Goal: Information Seeking & Learning: Learn about a topic

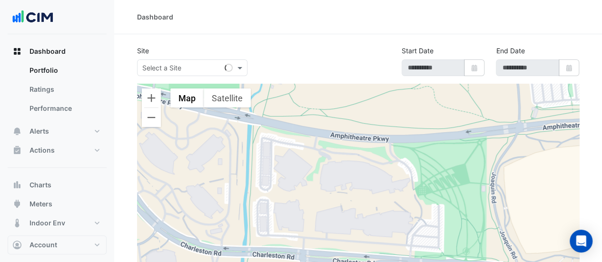
select select "**"
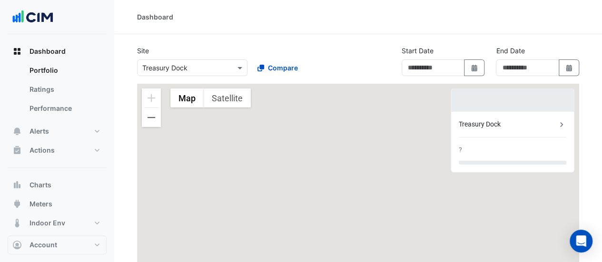
type input "**********"
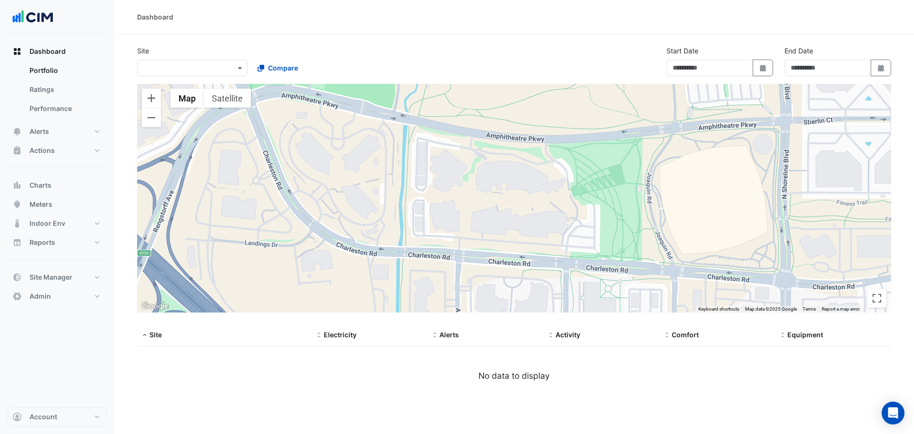
type input "**********"
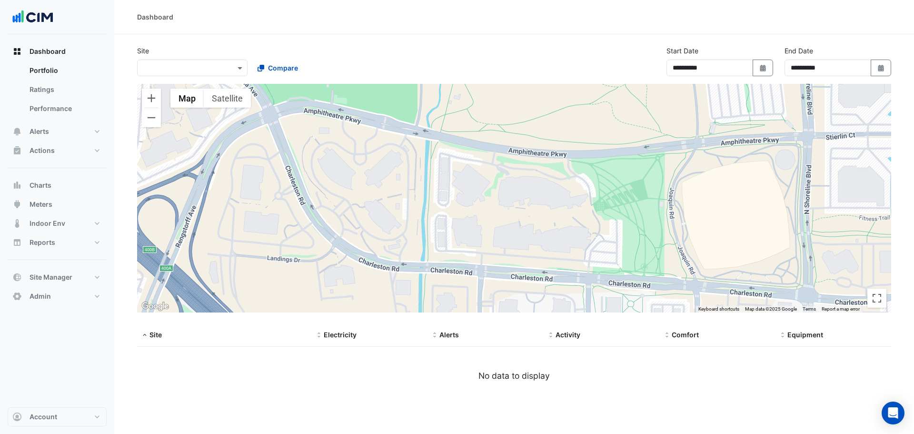
drag, startPoint x: 537, startPoint y: 239, endPoint x: 558, endPoint y: 242, distance: 21.8
click at [558, 246] on div at bounding box center [514, 198] width 754 height 229
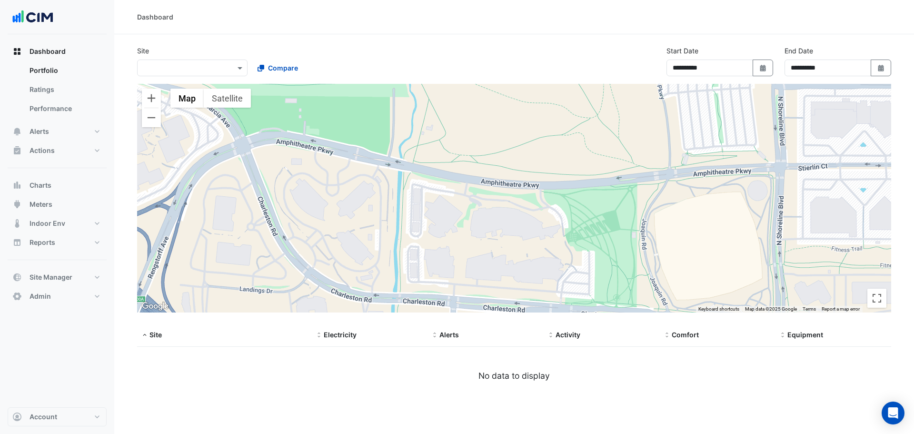
drag, startPoint x: 785, startPoint y: 229, endPoint x: 774, endPoint y: 252, distance: 24.7
click at [774, 252] on div at bounding box center [514, 198] width 754 height 229
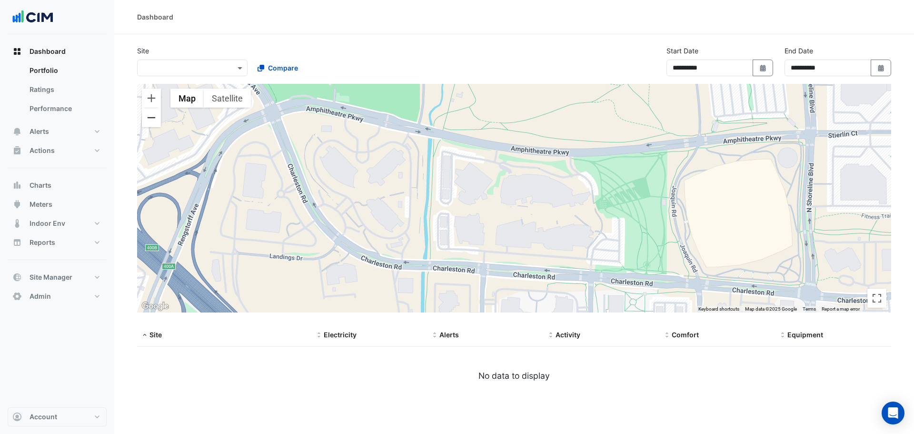
click at [150, 117] on button "Zoom out" at bounding box center [151, 117] width 19 height 19
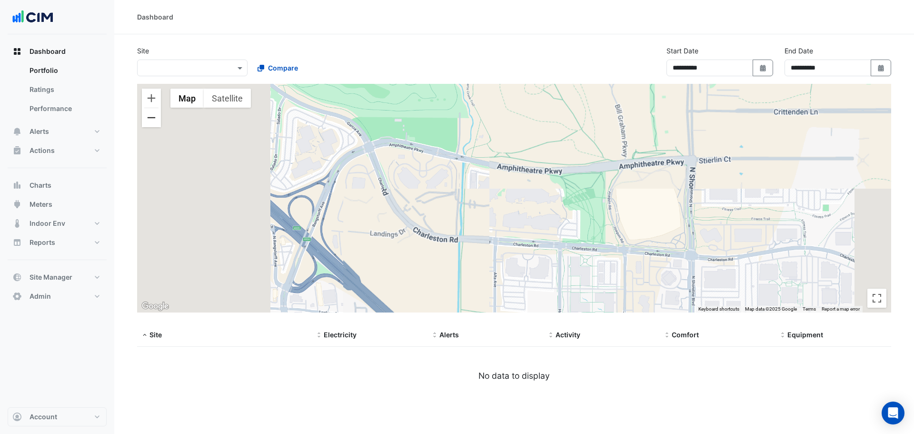
click at [150, 117] on button "Zoom out" at bounding box center [151, 117] width 19 height 19
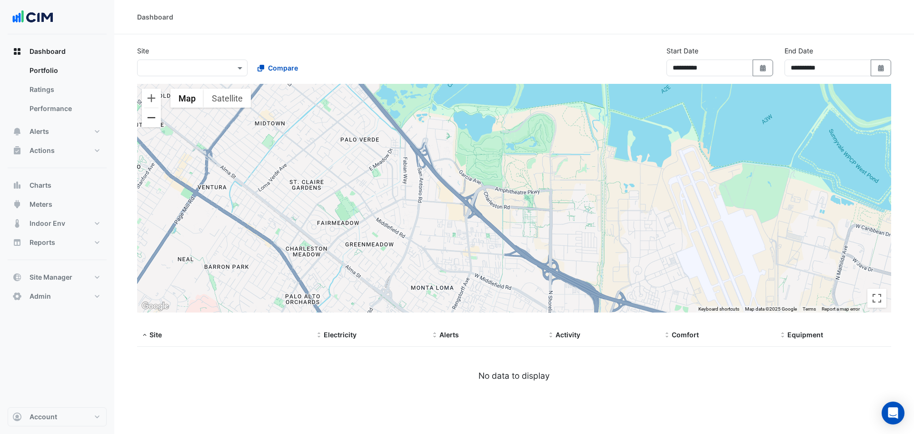
click at [153, 121] on button "Zoom out" at bounding box center [151, 117] width 19 height 19
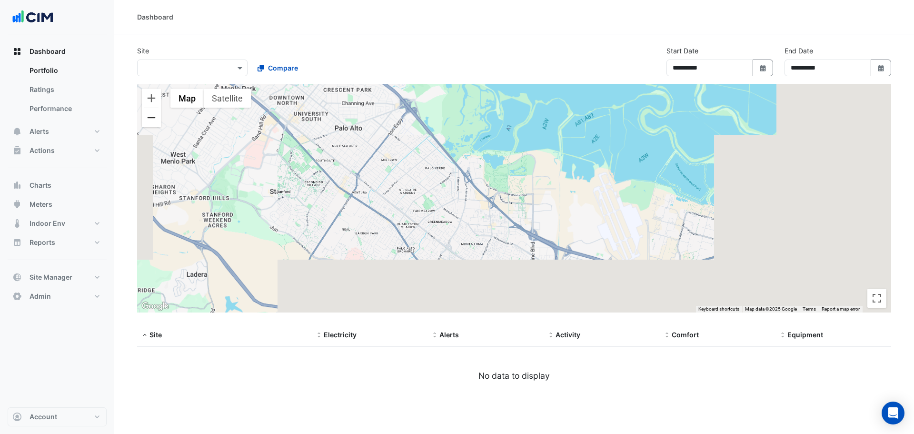
click at [153, 121] on button "Zoom out" at bounding box center [151, 117] width 19 height 19
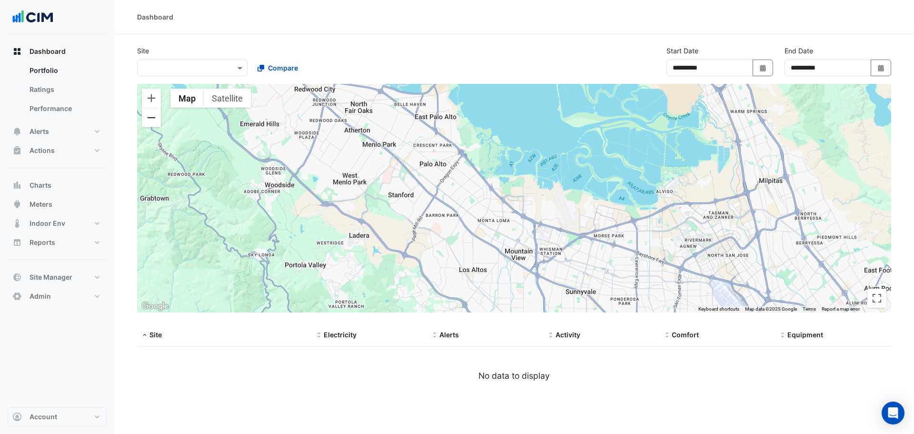
click at [153, 121] on button "Zoom out" at bounding box center [151, 117] width 19 height 19
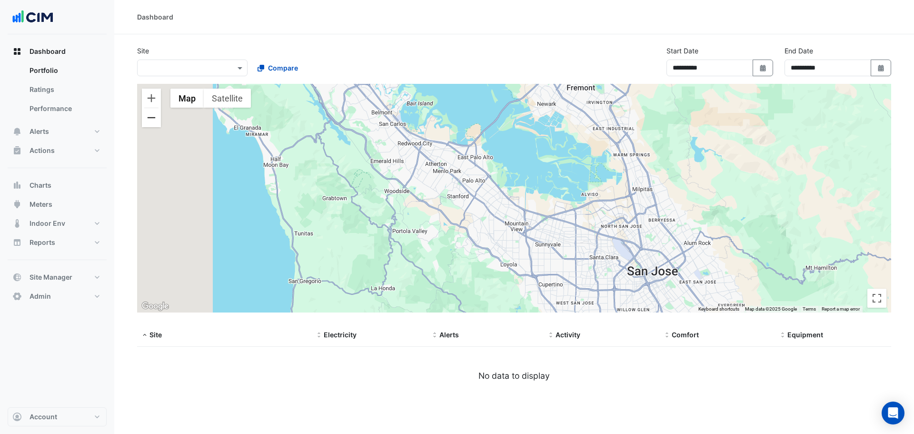
click at [153, 121] on button "Zoom out" at bounding box center [151, 117] width 19 height 19
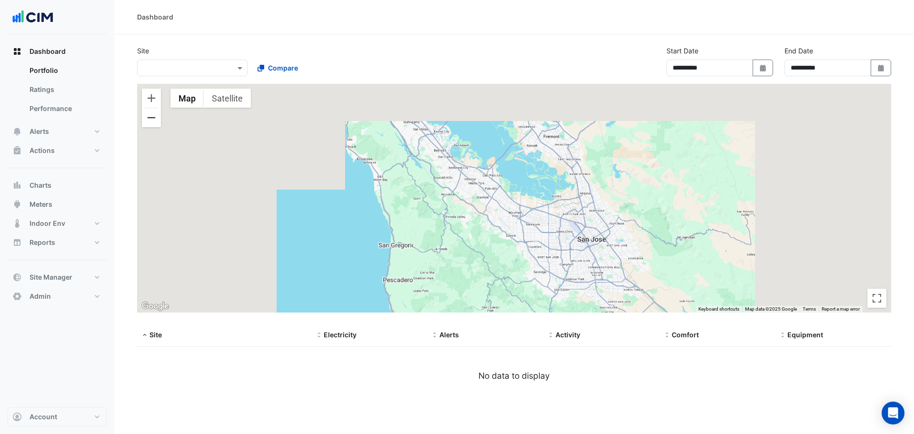
click at [153, 121] on button "Zoom out" at bounding box center [151, 117] width 19 height 19
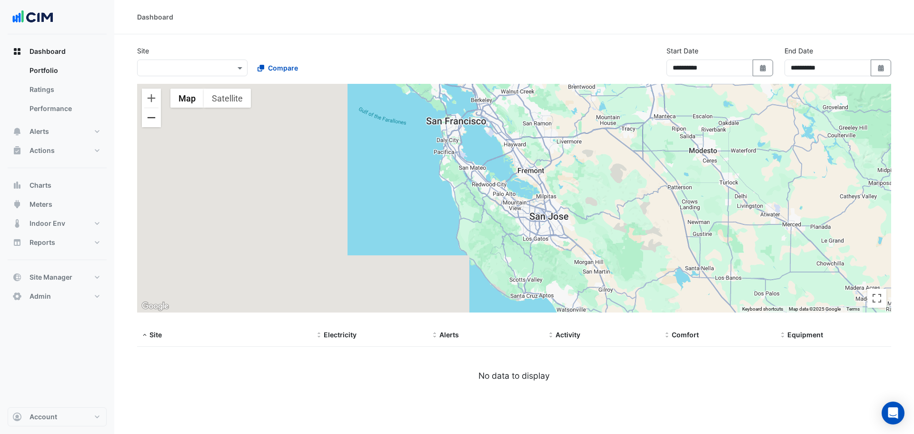
click at [153, 121] on button "Zoom out" at bounding box center [151, 117] width 19 height 19
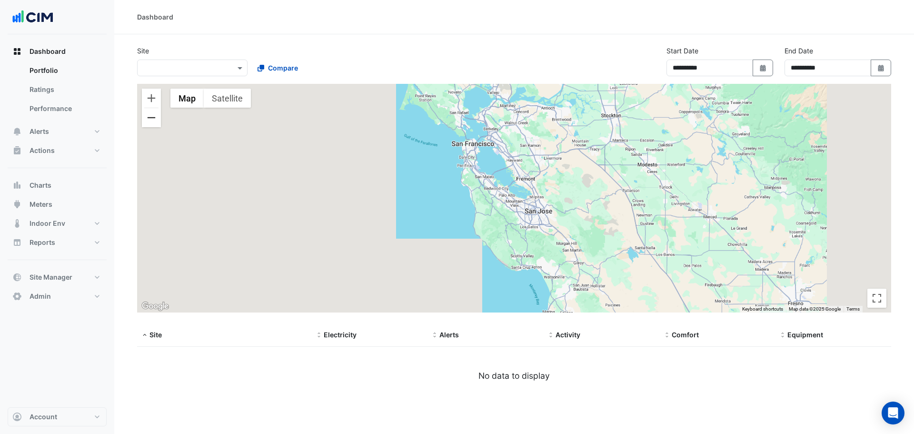
click at [153, 121] on button "Zoom out" at bounding box center [151, 117] width 19 height 19
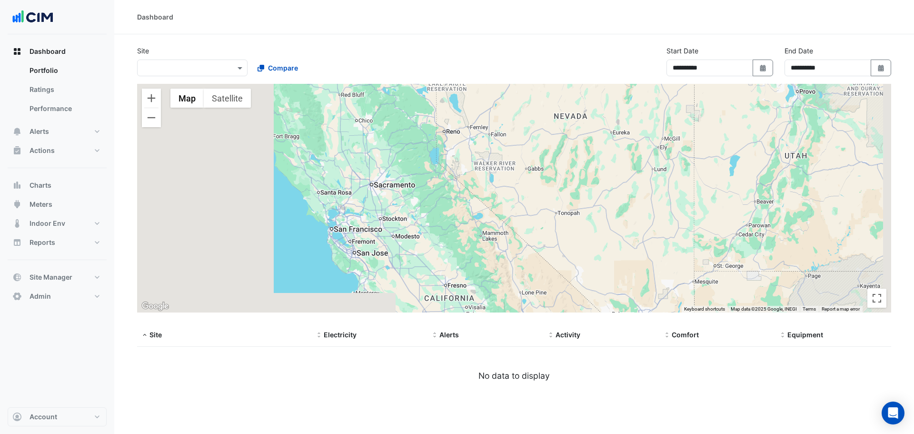
drag, startPoint x: 722, startPoint y: 235, endPoint x: 550, endPoint y: 285, distance: 179.1
click at [550, 285] on div at bounding box center [514, 198] width 754 height 229
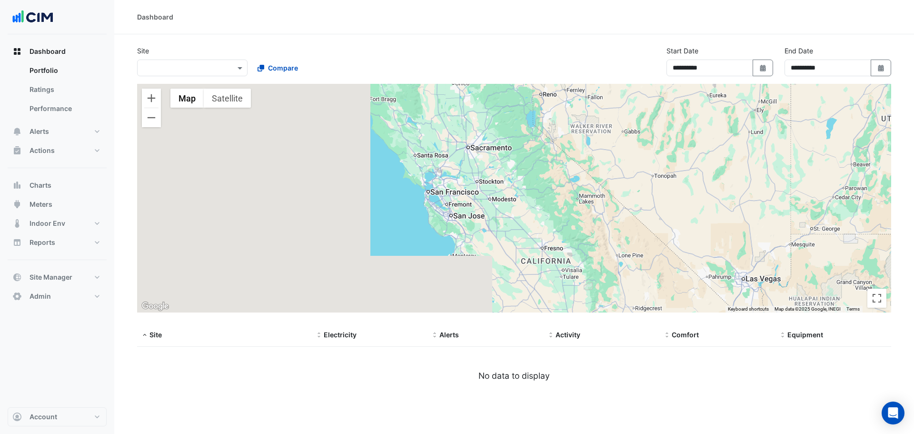
drag, startPoint x: 564, startPoint y: 245, endPoint x: 660, endPoint y: 209, distance: 103.0
click at [660, 209] on div at bounding box center [514, 198] width 754 height 229
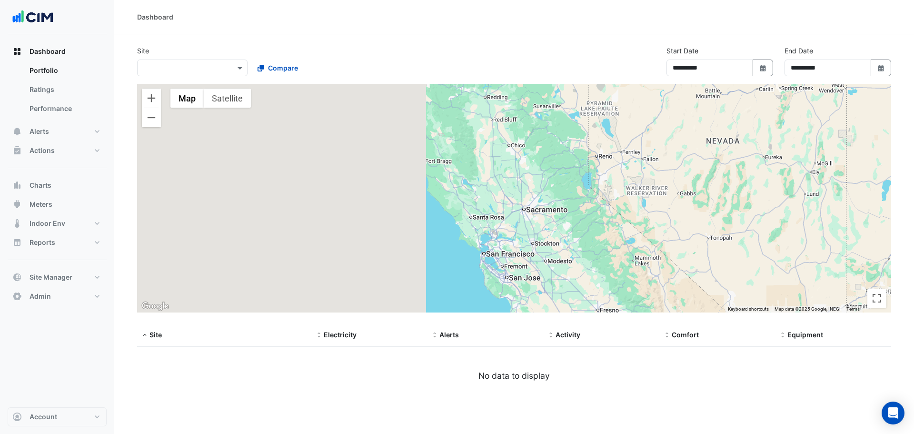
drag, startPoint x: 757, startPoint y: 191, endPoint x: 811, endPoint y: 256, distance: 84.1
click at [811, 256] on div at bounding box center [514, 198] width 754 height 229
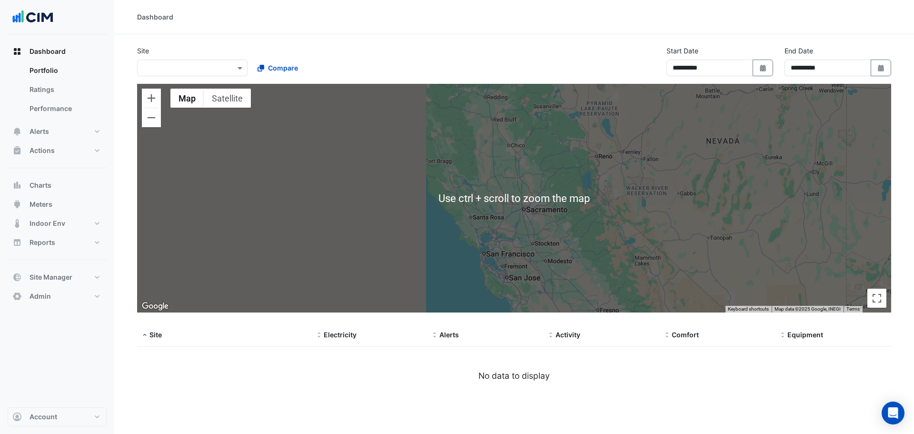
click at [203, 66] on input "text" at bounding box center [182, 68] width 81 height 10
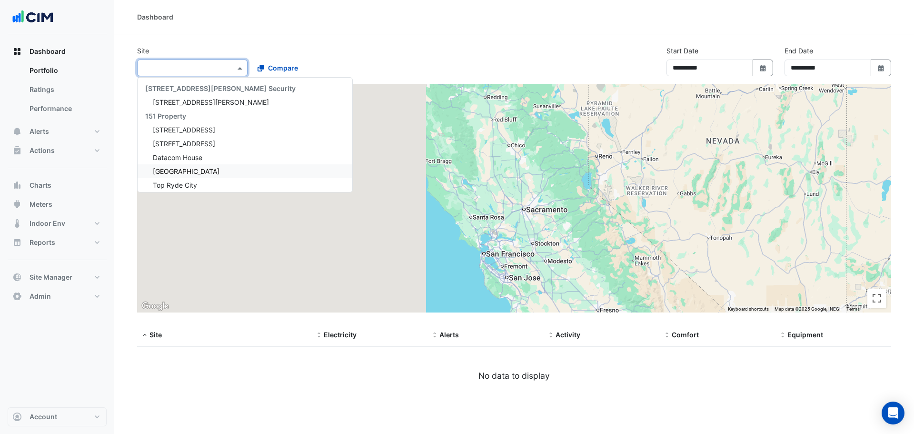
scroll to position [238, 0]
click at [197, 144] on span "Janssen Biologics" at bounding box center [194, 140] width 83 height 8
select select "**"
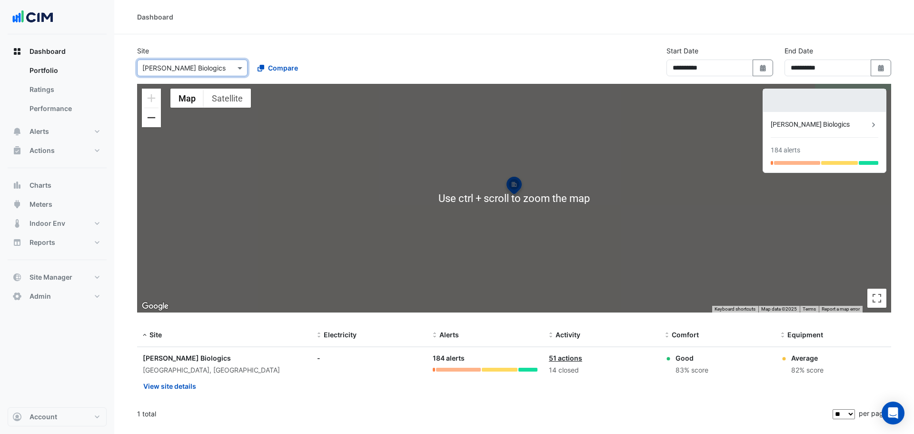
click at [153, 121] on button "Zoom out" at bounding box center [151, 117] width 19 height 19
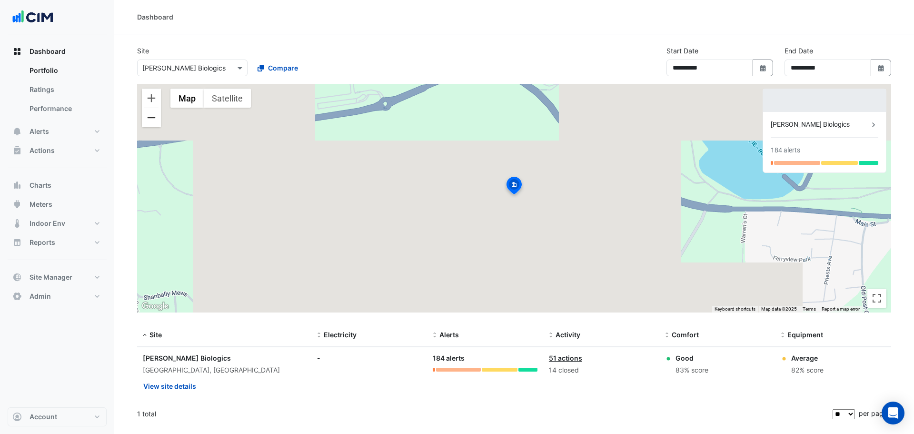
click at [153, 121] on button "Zoom out" at bounding box center [151, 117] width 19 height 19
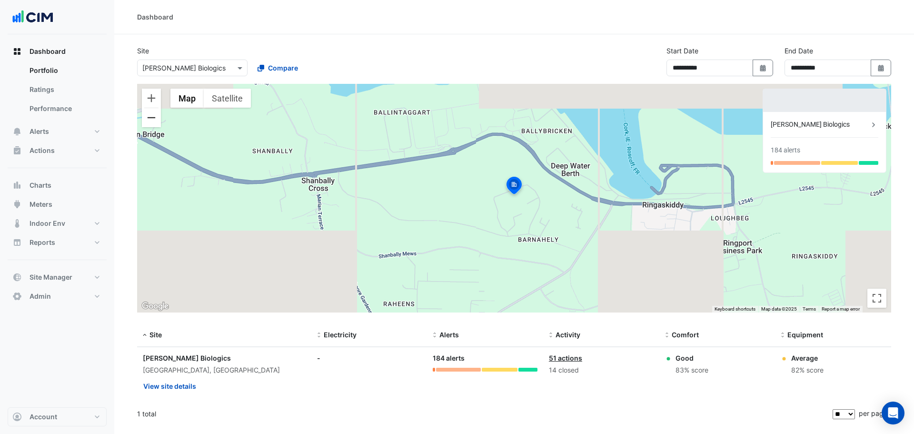
click at [153, 121] on button "Zoom out" at bounding box center [151, 117] width 19 height 19
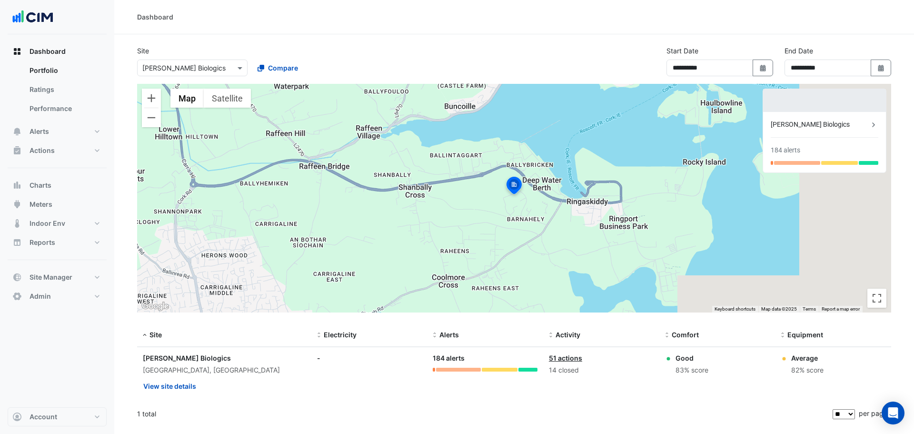
click at [222, 69] on input "text" at bounding box center [182, 68] width 81 height 10
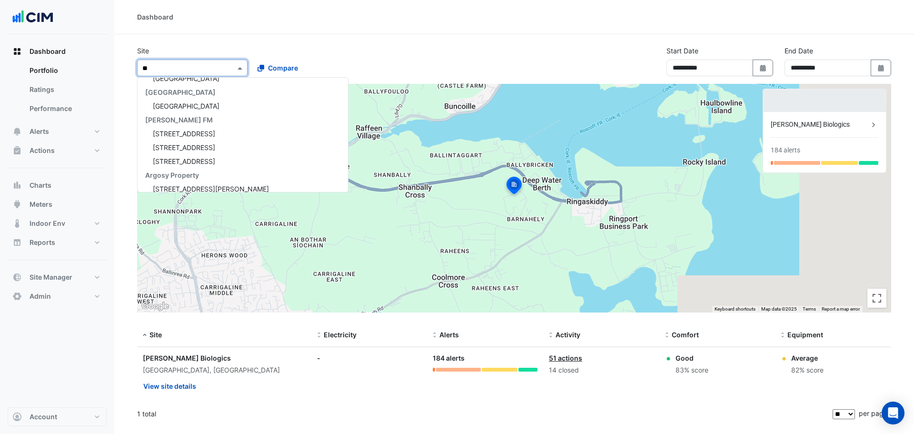
scroll to position [148, 0]
type input "****"
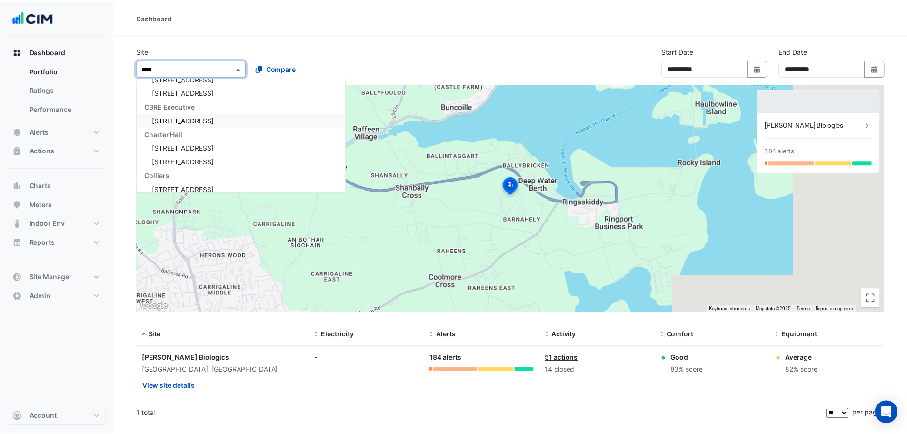
scroll to position [0, 0]
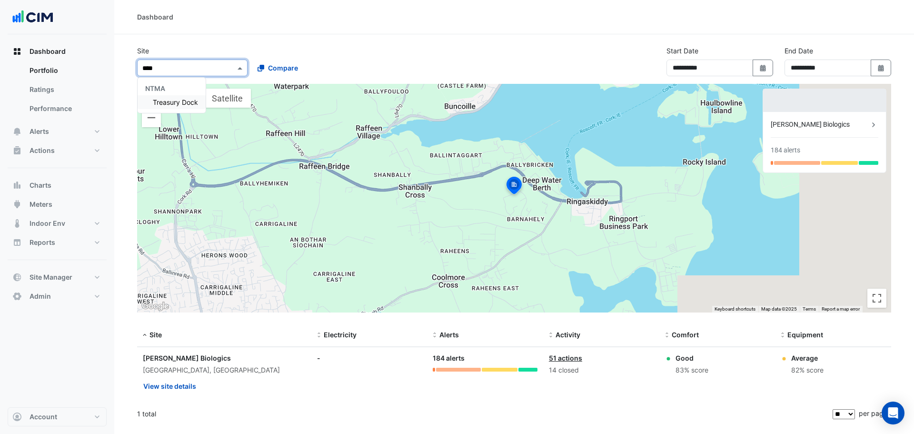
click at [181, 104] on span "Treasury Dock" at bounding box center [175, 102] width 45 height 8
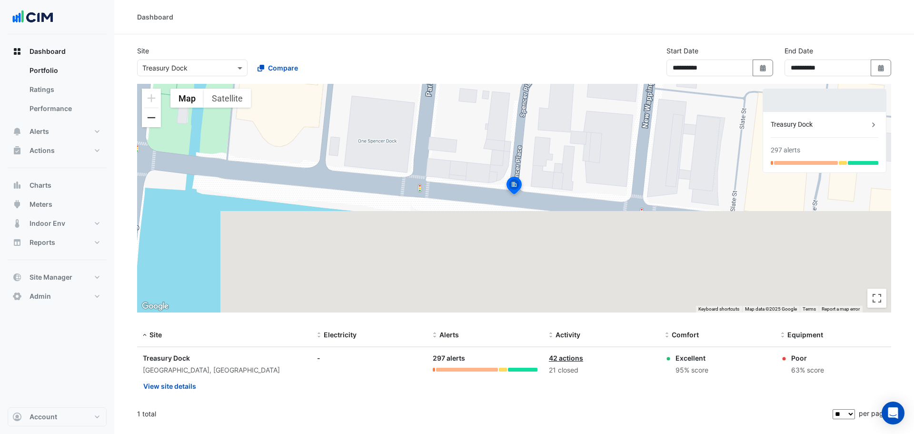
click at [150, 121] on button "Zoom out" at bounding box center [151, 117] width 19 height 19
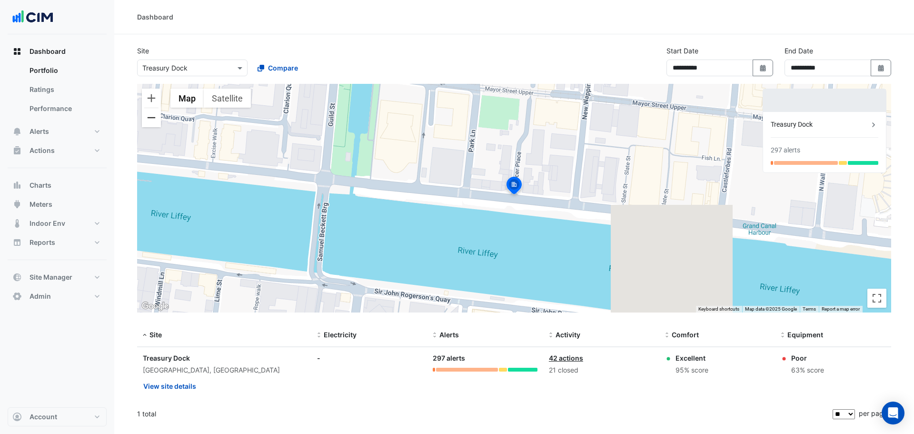
click at [150, 121] on button "Zoom out" at bounding box center [151, 117] width 19 height 19
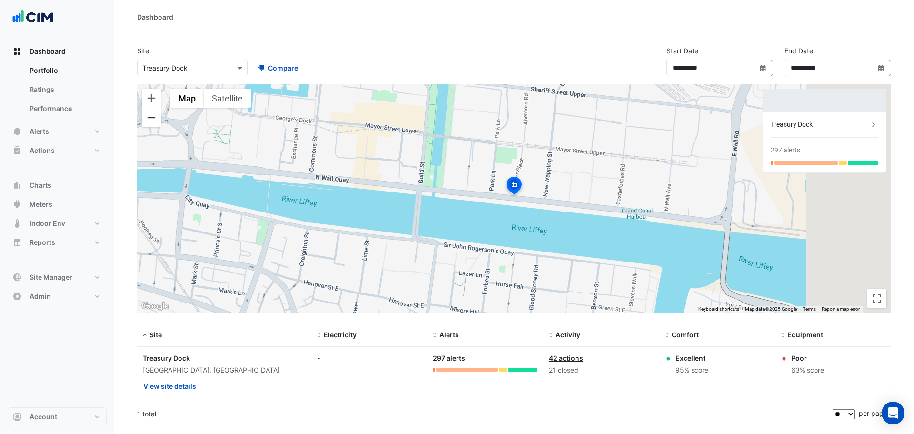
click at [150, 121] on button "Zoom out" at bounding box center [151, 117] width 19 height 19
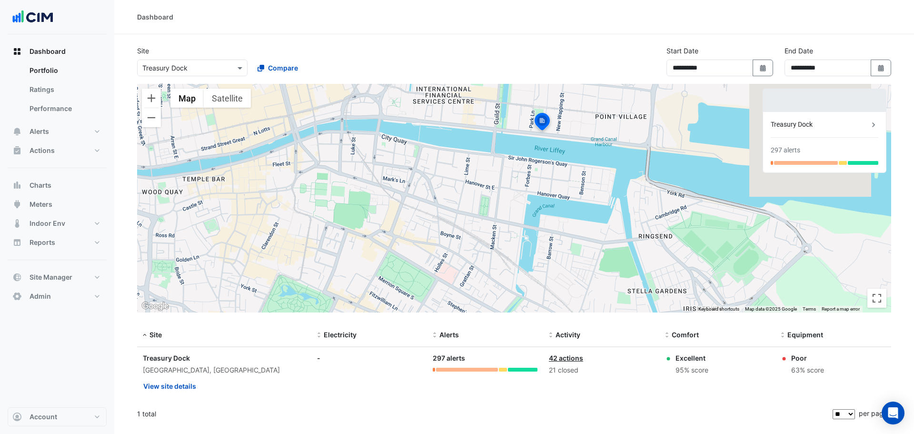
drag, startPoint x: 454, startPoint y: 220, endPoint x: 485, endPoint y: 156, distance: 71.3
click at [485, 156] on div "To activate drag with keyboard, press Alt + Enter. Once in keyboard drag state,…" at bounding box center [514, 198] width 754 height 229
click at [45, 273] on span "Site Manager" at bounding box center [51, 277] width 43 height 10
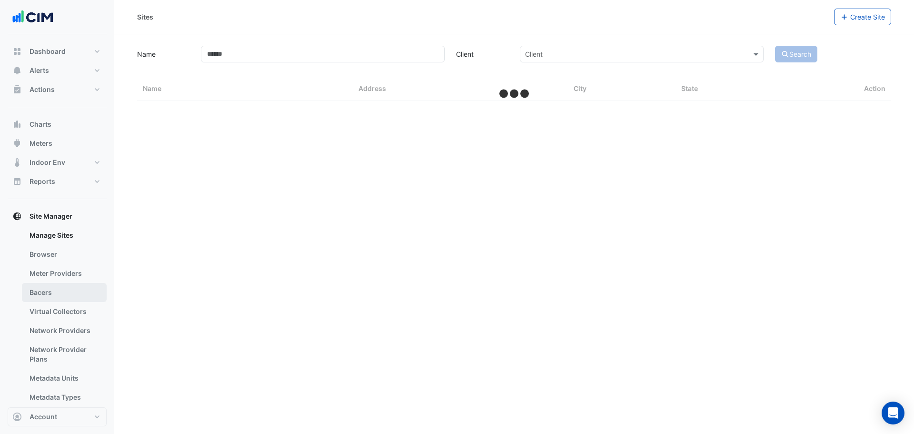
click at [52, 290] on link "Bacers" at bounding box center [64, 292] width 85 height 19
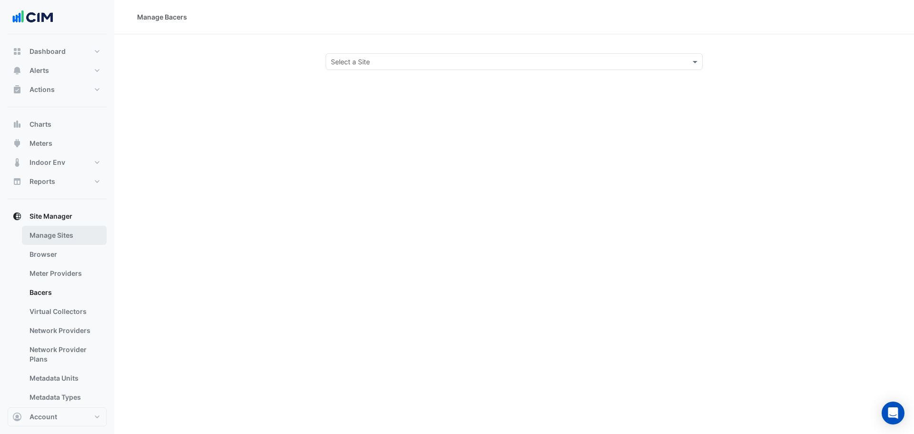
click at [48, 234] on link "Manage Sites" at bounding box center [64, 235] width 85 height 19
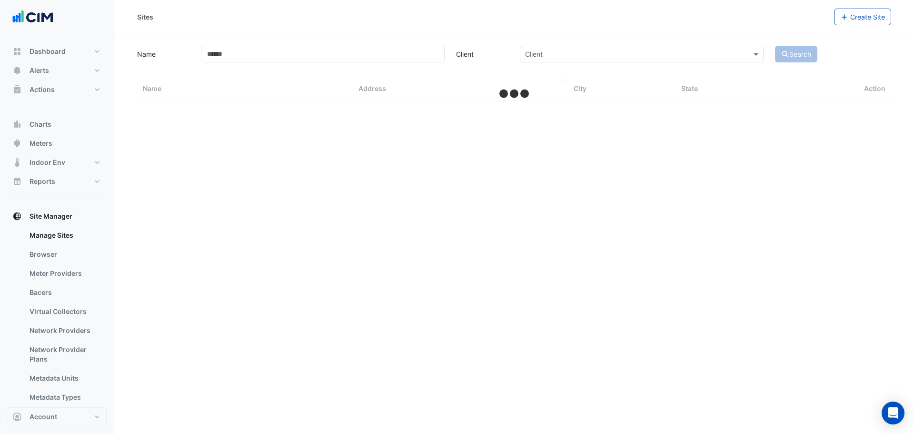
select select "**"
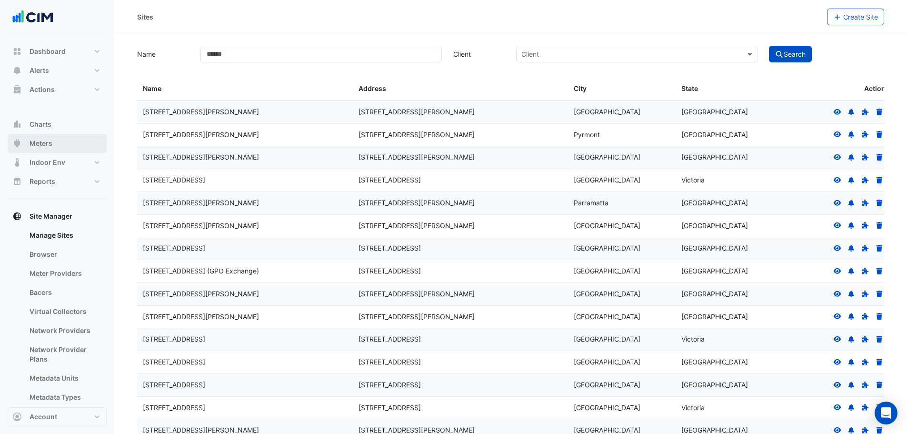
click at [53, 146] on button "Meters" at bounding box center [57, 143] width 99 height 19
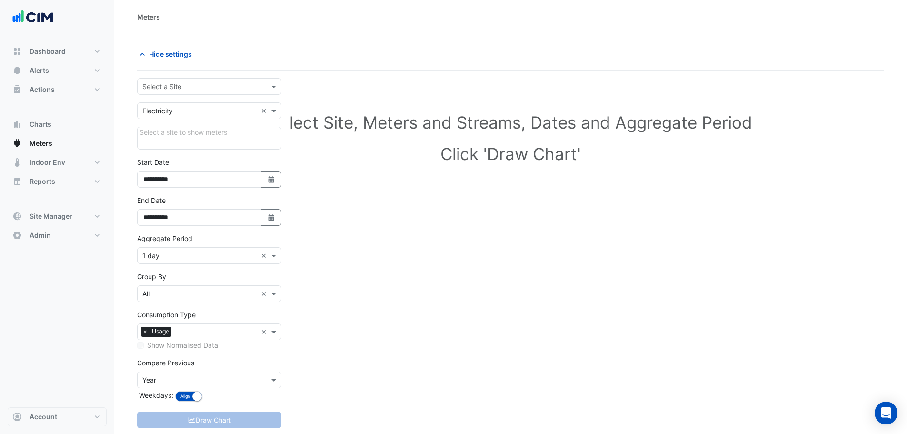
click at [193, 87] on input "text" at bounding box center [199, 87] width 115 height 10
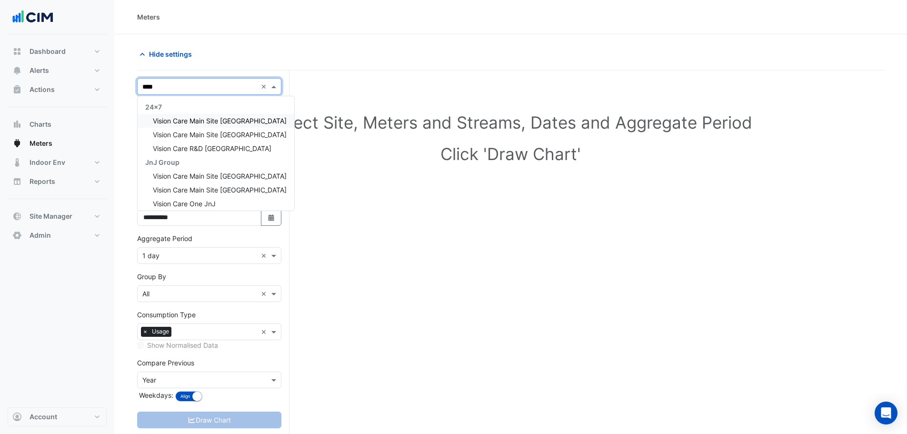
type input "*****"
click at [207, 137] on span "Vision Care Main Site Limerick" at bounding box center [220, 134] width 134 height 8
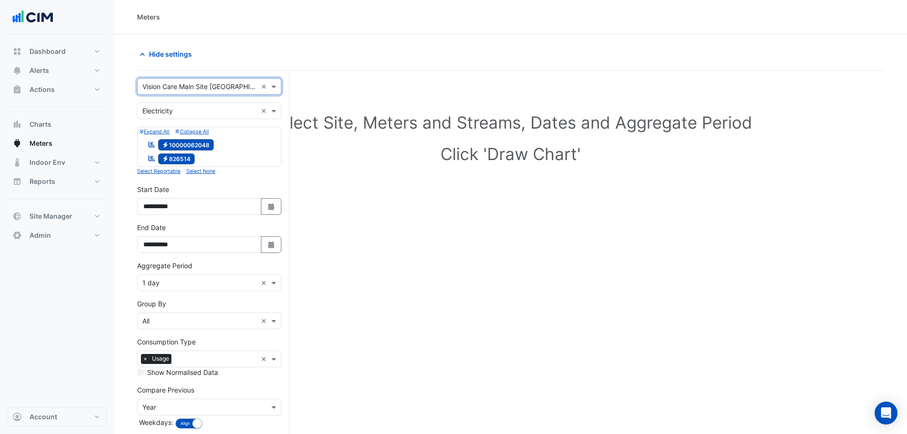
click at [158, 133] on small "Expand All" at bounding box center [155, 132] width 30 height 6
click at [157, 130] on small "Expand All" at bounding box center [155, 132] width 30 height 6
click at [141, 132] on icon "button" at bounding box center [142, 131] width 4 height 5
click at [153, 144] on icon "Reportable" at bounding box center [152, 144] width 9 height 7
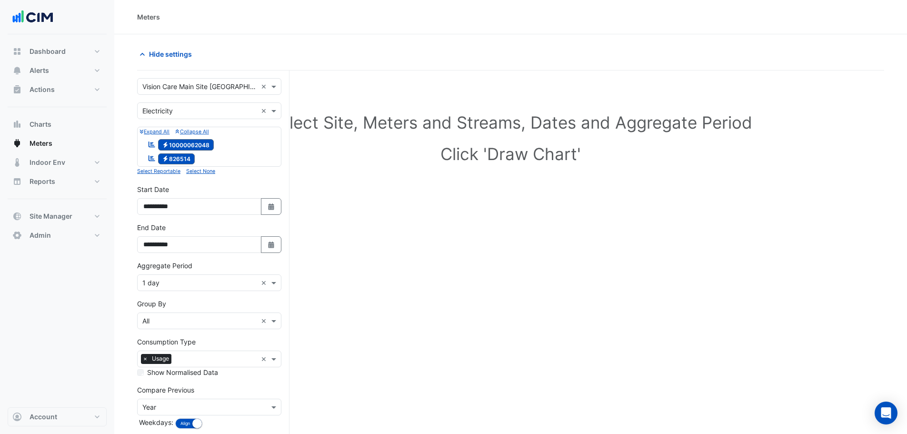
click at [151, 157] on icon "Reportable" at bounding box center [152, 158] width 9 height 7
click at [151, 157] on icon at bounding box center [152, 158] width 7 height 6
click at [151, 131] on small "Expand All" at bounding box center [155, 132] width 30 height 6
click at [197, 130] on small "Collapse All" at bounding box center [191, 132] width 33 height 6
click at [143, 133] on icon "button" at bounding box center [142, 131] width 4 height 5
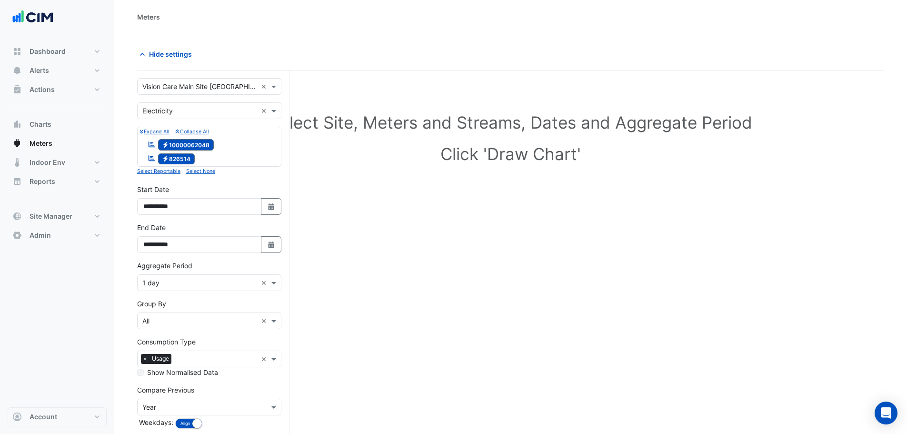
click at [142, 132] on icon "button" at bounding box center [142, 132] width 4 height 4
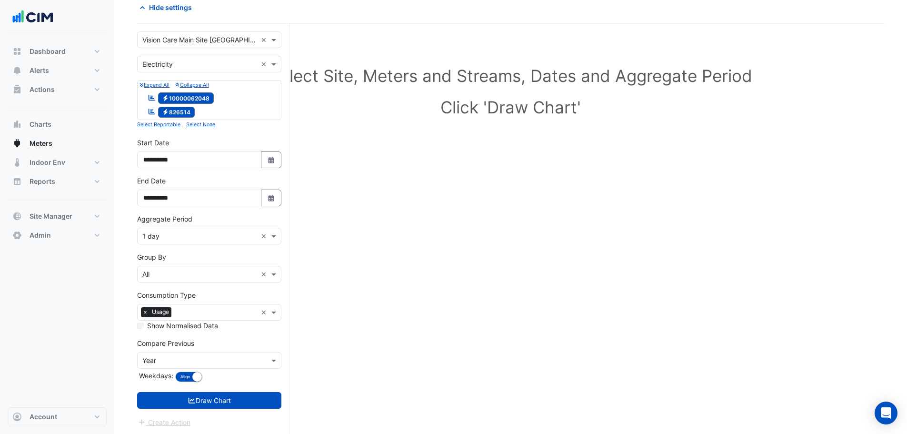
scroll to position [48, 0]
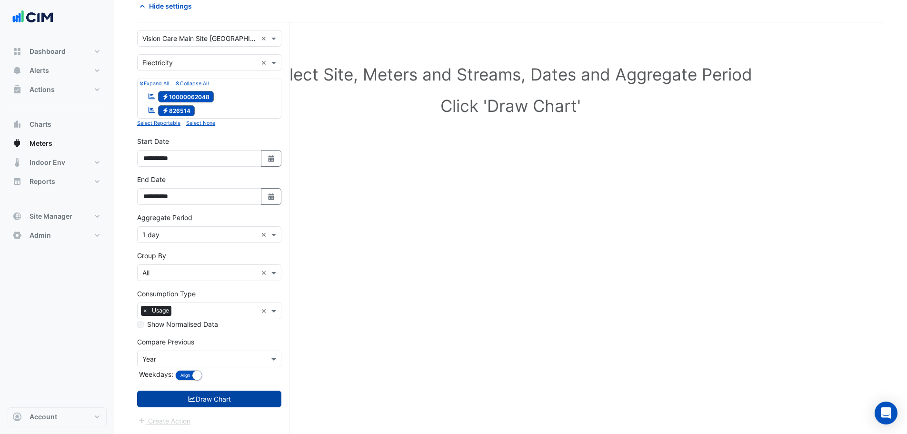
click at [216, 394] on button "Draw Chart" at bounding box center [209, 398] width 144 height 17
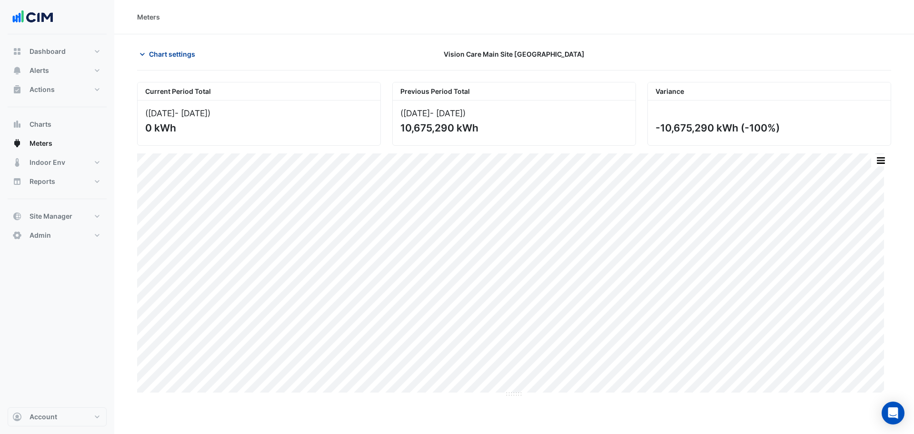
click at [178, 55] on span "Chart settings" at bounding box center [172, 54] width 46 height 10
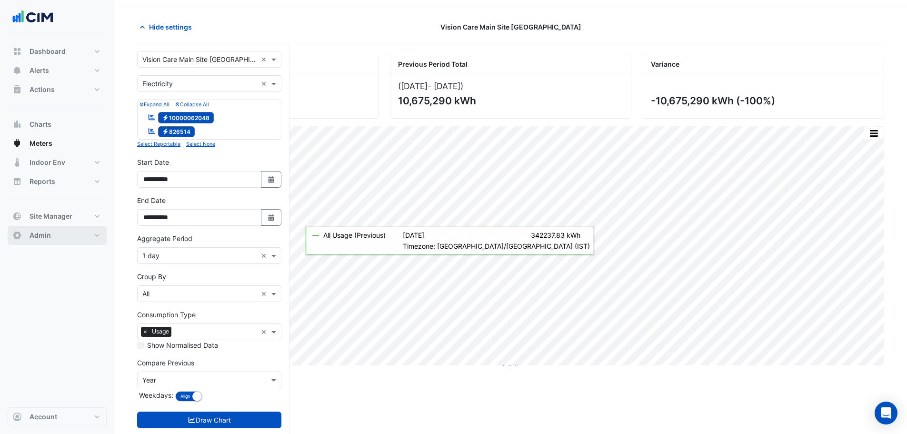
scroll to position [48, 0]
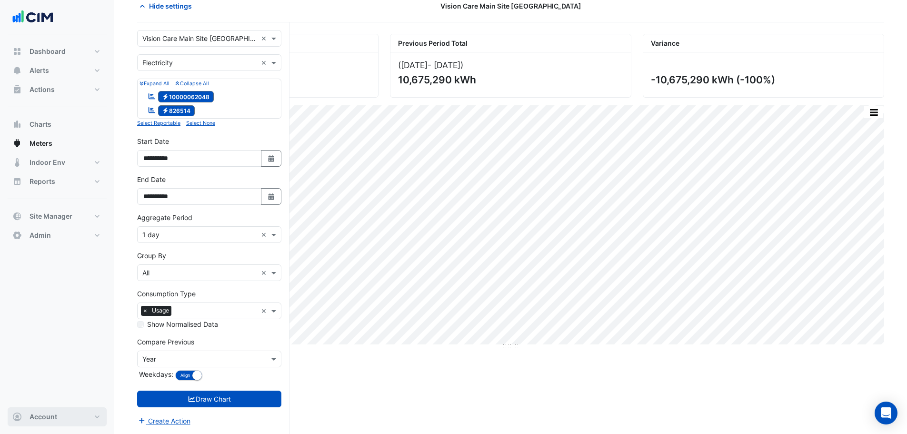
click at [75, 412] on button "Account" at bounding box center [57, 416] width 99 height 19
click at [53, 389] on link "Sign Out" at bounding box center [57, 392] width 90 height 19
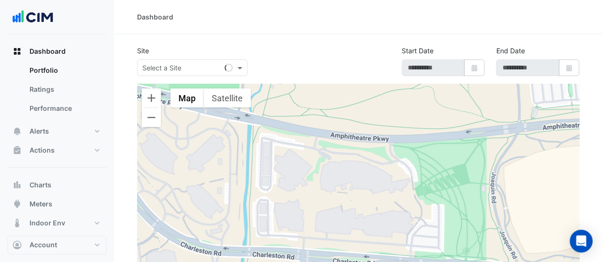
type input "**********"
select select "**"
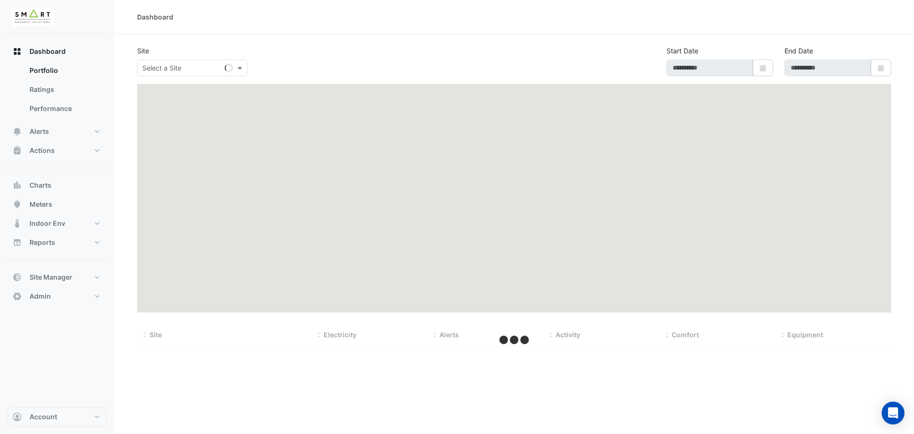
type input "**********"
select select "***"
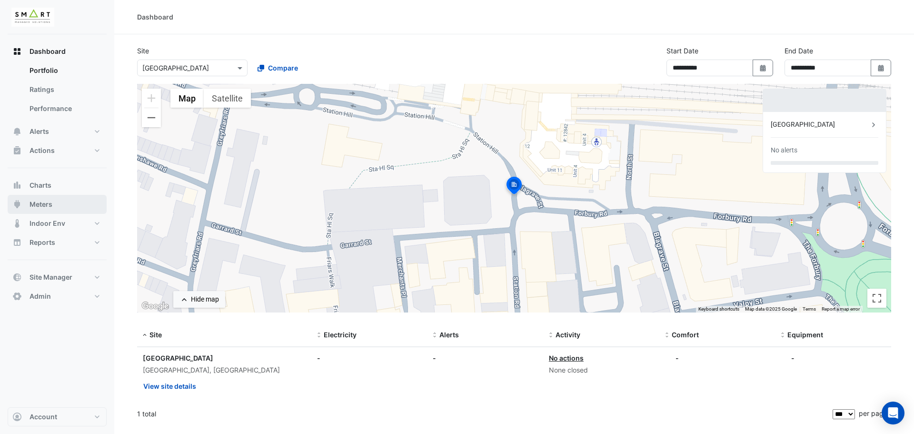
click at [64, 201] on button "Meters" at bounding box center [57, 204] width 99 height 19
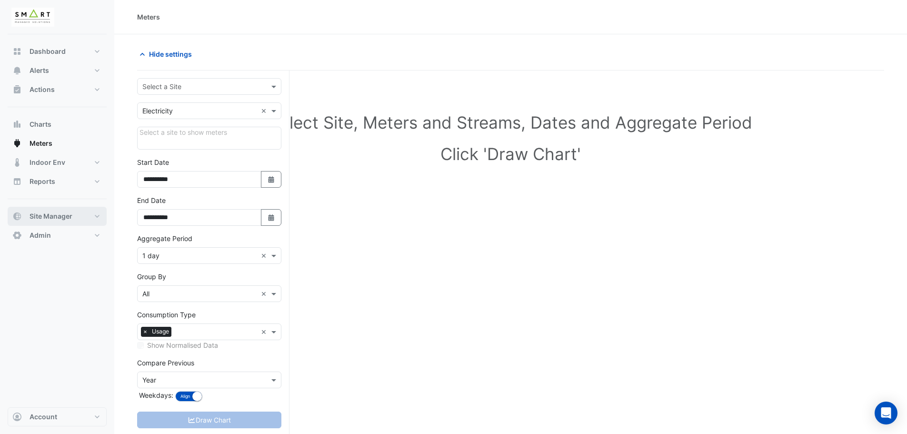
click at [70, 212] on span "Site Manager" at bounding box center [51, 216] width 43 height 10
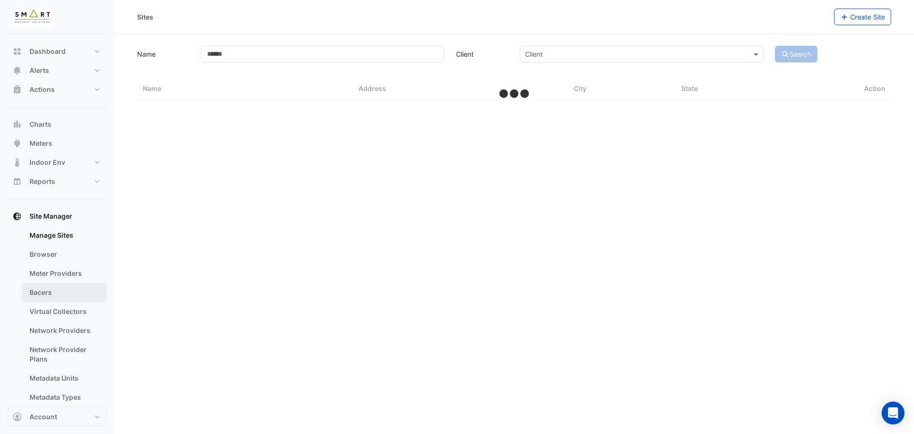
select select "***"
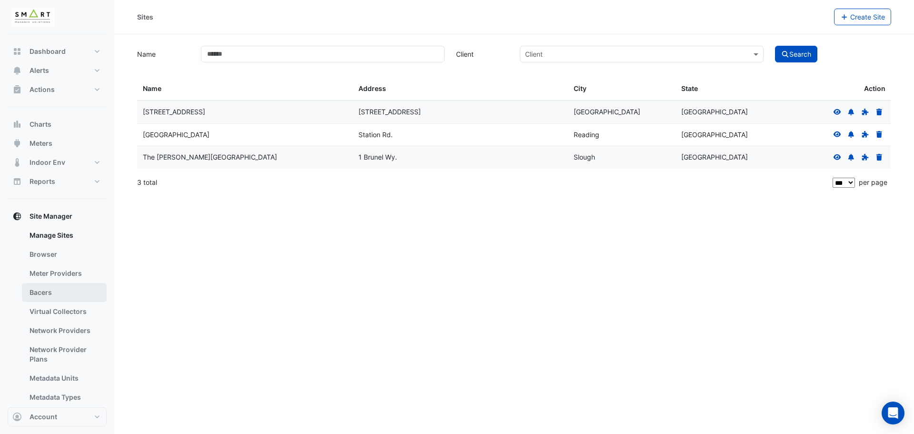
click at [55, 291] on link "Bacers" at bounding box center [64, 292] width 85 height 19
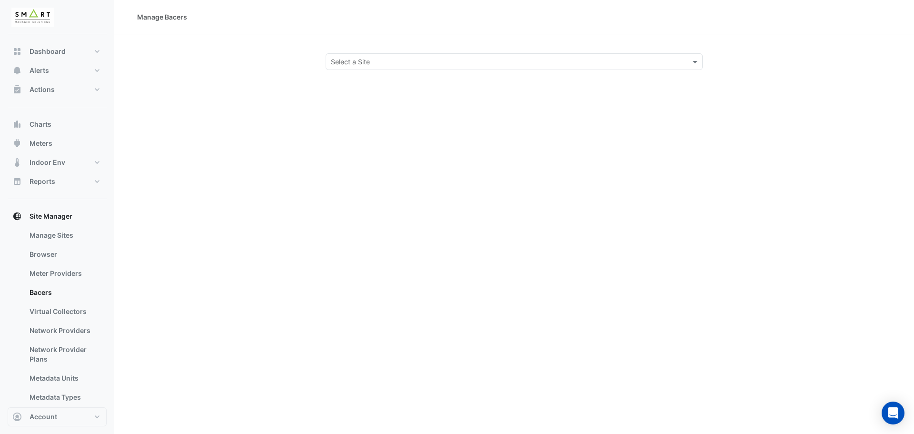
click at [474, 68] on div "Select a Site" at bounding box center [514, 61] width 377 height 17
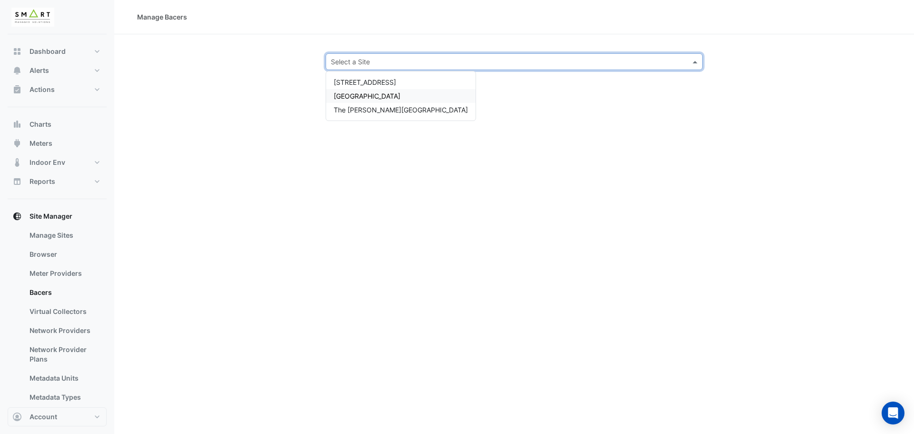
click at [398, 98] on div "[GEOGRAPHIC_DATA]" at bounding box center [400, 96] width 149 height 14
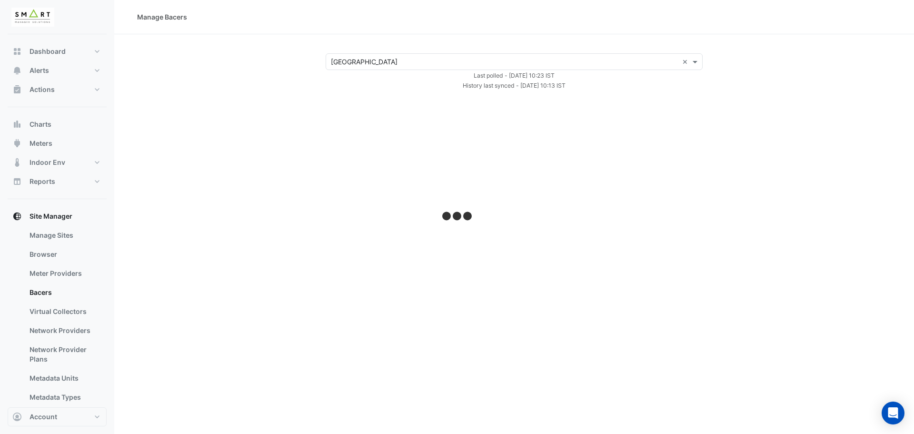
select select "***"
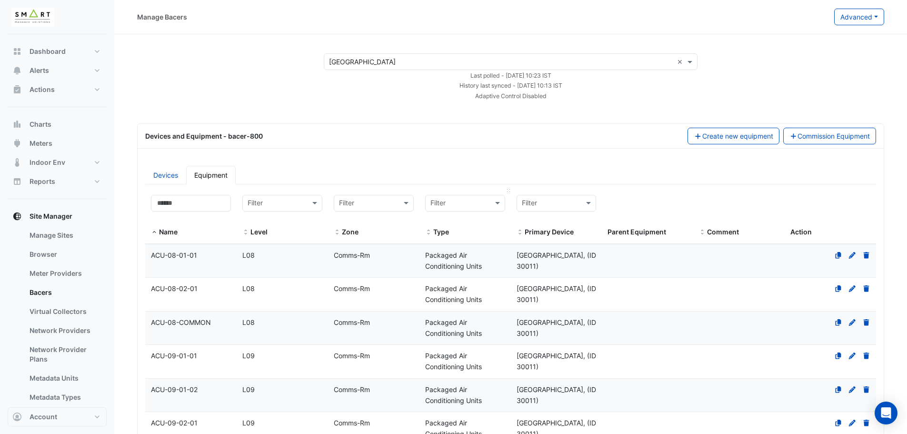
click at [443, 207] on input "text" at bounding box center [455, 203] width 50 height 11
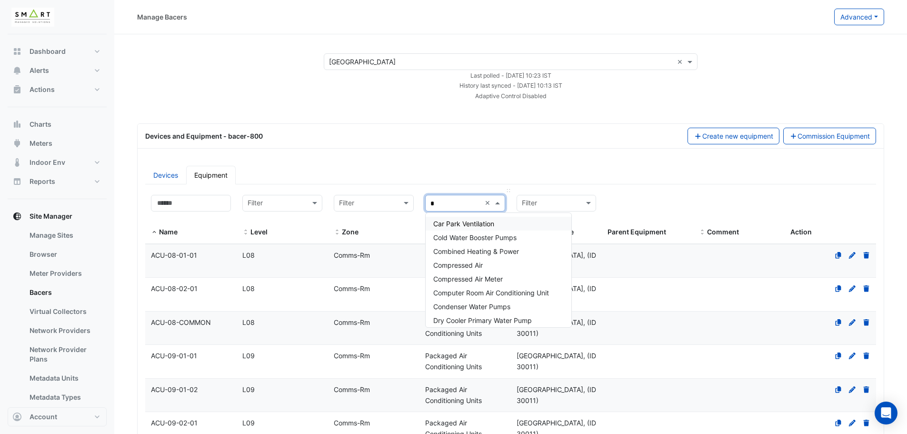
type input "**"
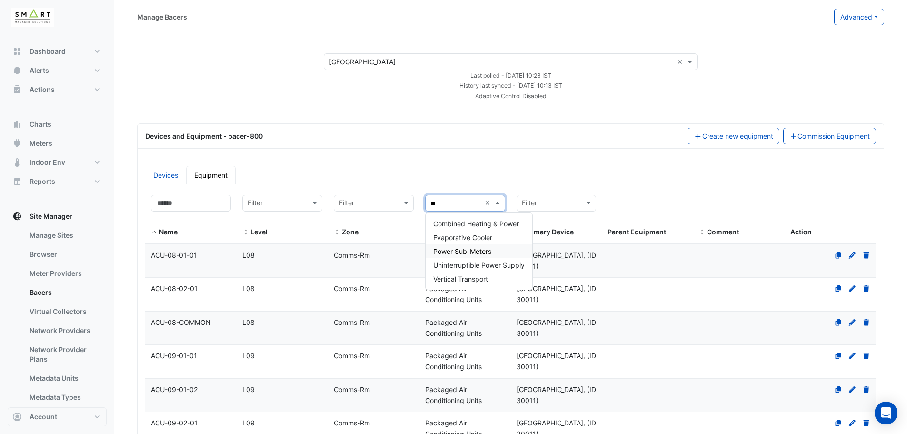
click at [452, 255] on span "Power Sub-Meters" at bounding box center [462, 251] width 58 height 8
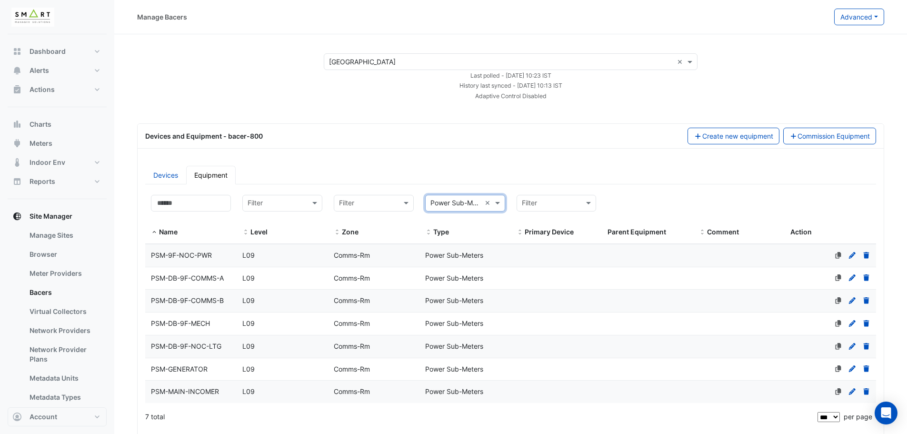
click at [498, 67] on div "Select a Site × Thames Tower ×" at bounding box center [511, 61] width 374 height 17
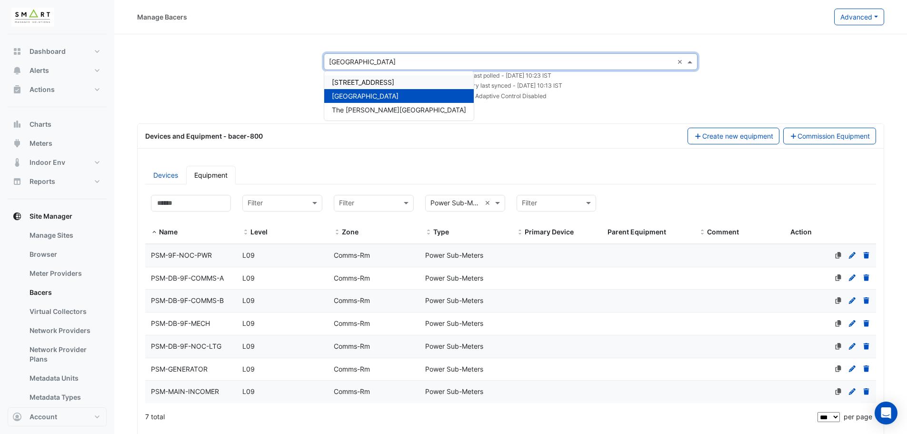
click at [376, 80] on span "[STREET_ADDRESS]" at bounding box center [363, 82] width 62 height 8
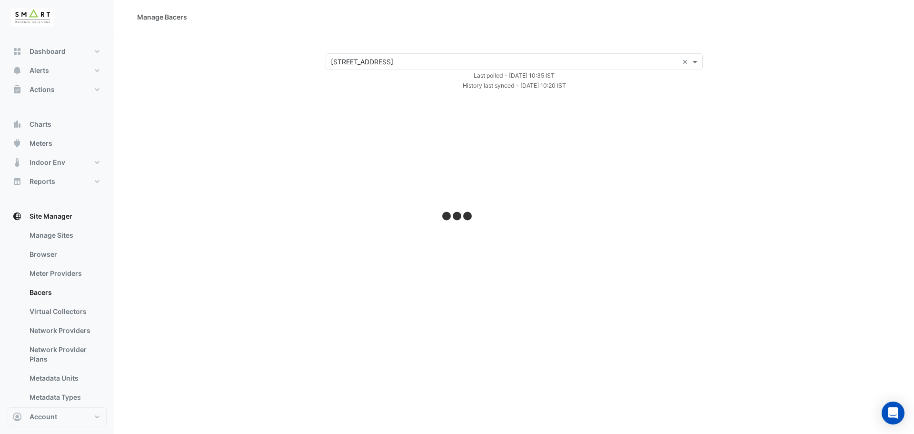
select select "***"
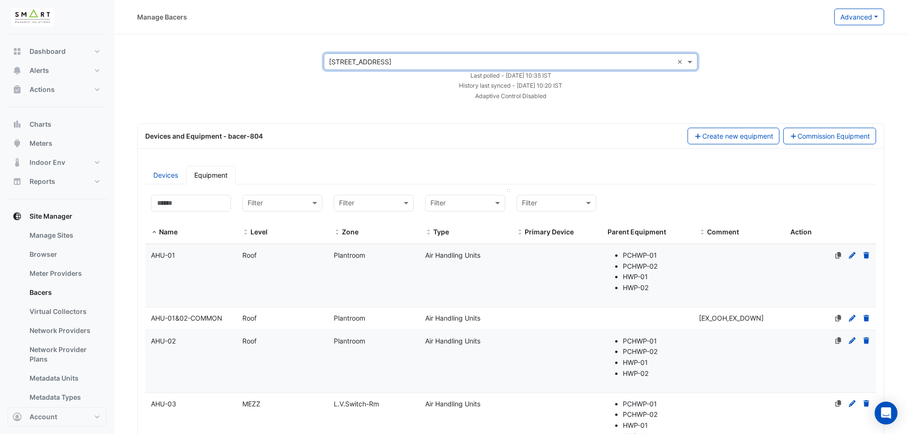
click at [462, 204] on input "text" at bounding box center [455, 203] width 50 height 11
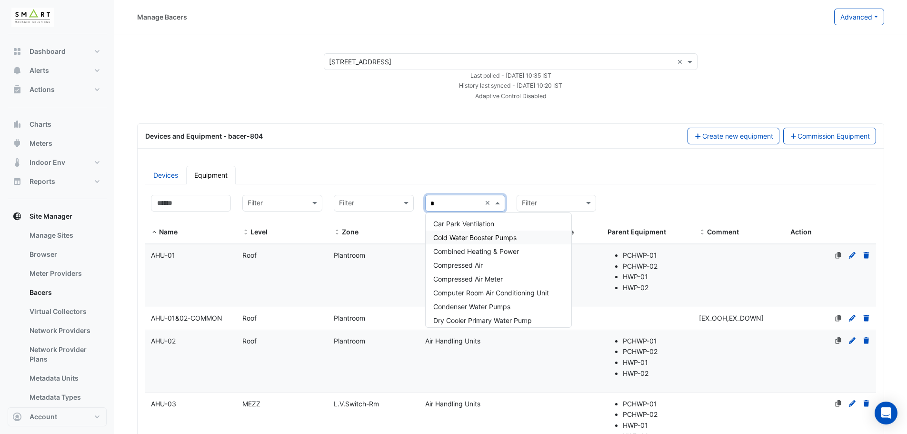
type input "**"
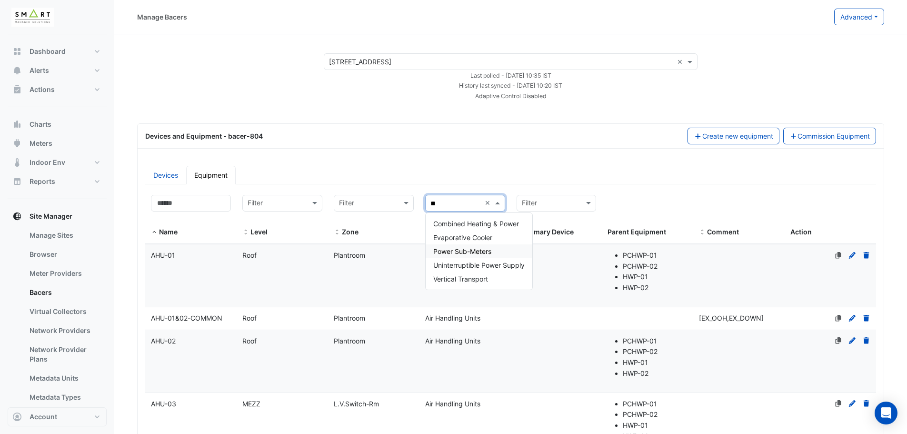
click at [475, 252] on span "Power Sub-Meters" at bounding box center [462, 251] width 58 height 8
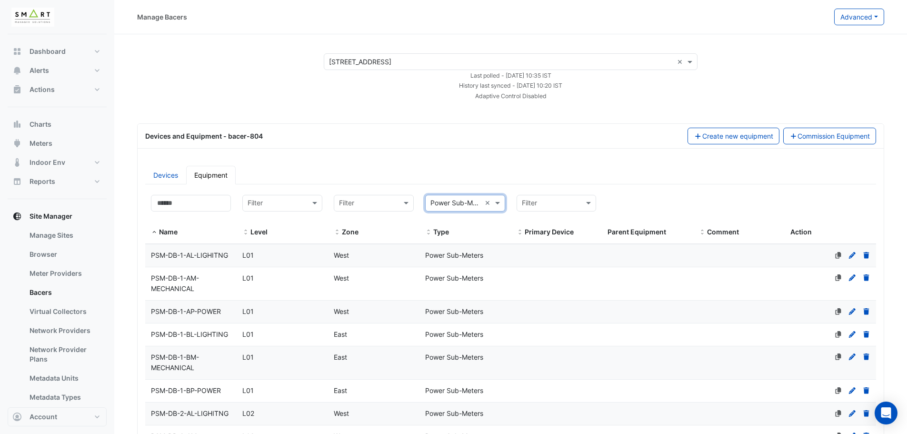
scroll to position [428, 0]
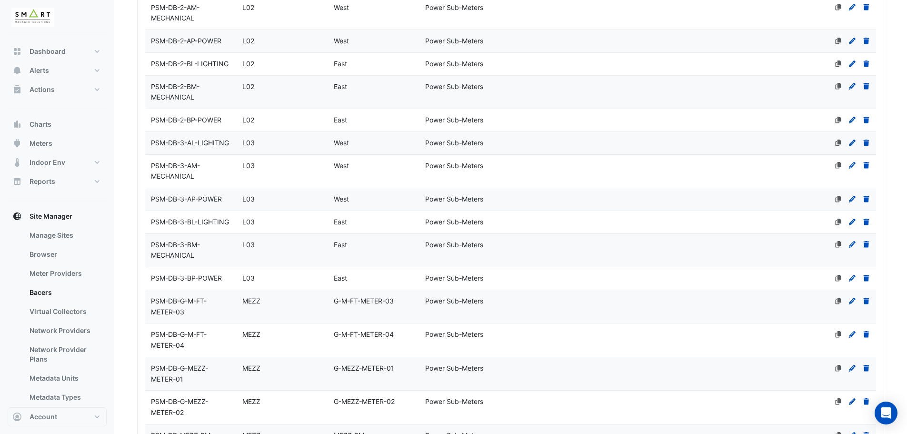
click at [475, 252] on datatable-body-cell "Type Power Sub-Meters" at bounding box center [464, 250] width 91 height 33
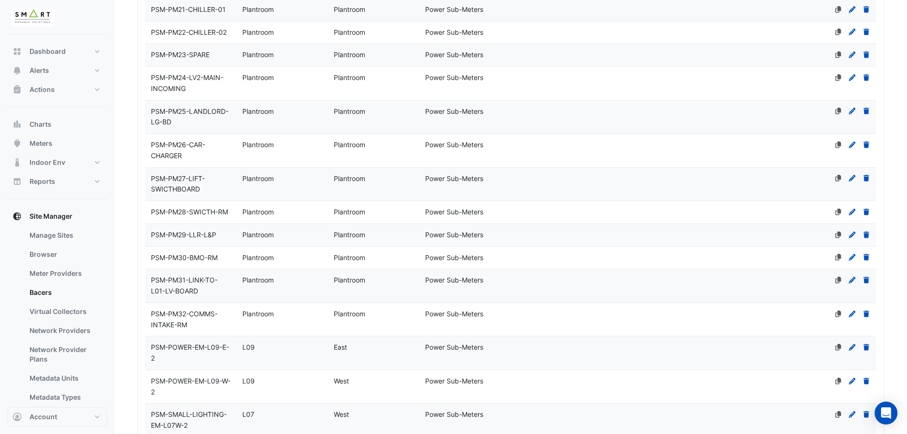
select select "***"
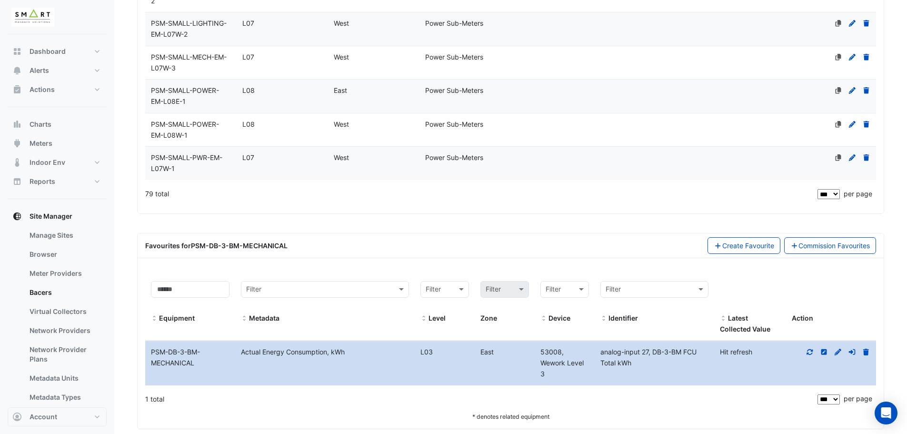
scroll to position [2405, 0]
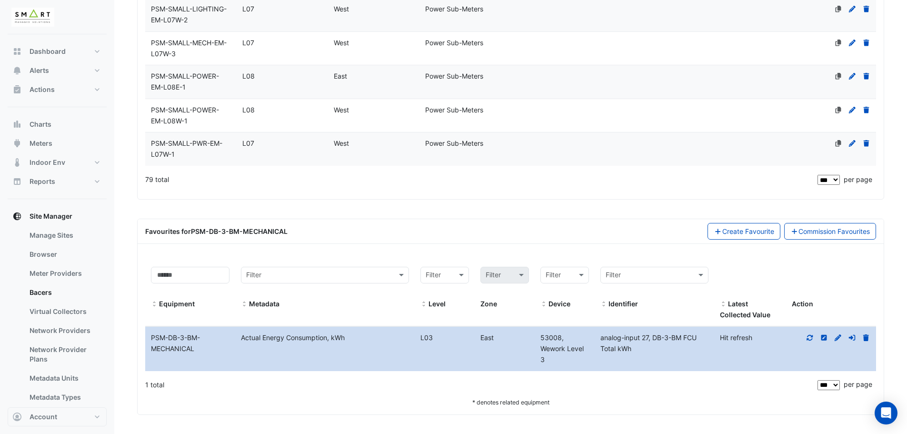
click at [811, 339] on icon at bounding box center [810, 337] width 9 height 7
click at [55, 141] on button "Meters" at bounding box center [57, 143] width 99 height 19
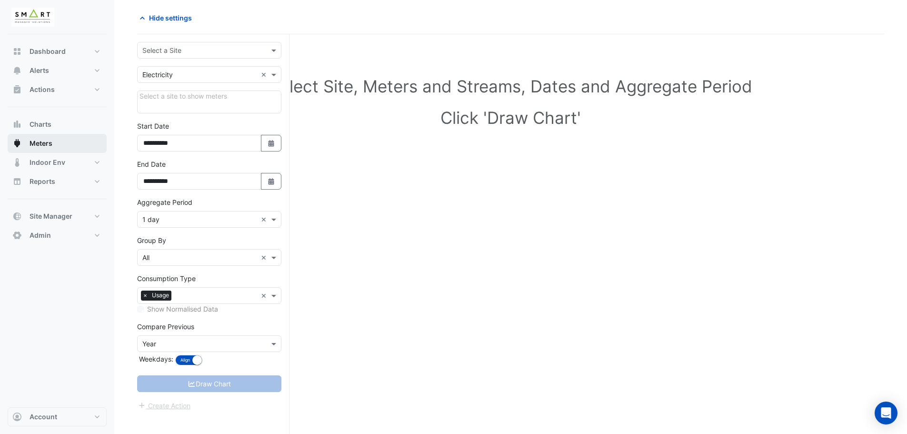
scroll to position [36, 0]
click at [195, 44] on div "Select a Site" at bounding box center [209, 50] width 144 height 17
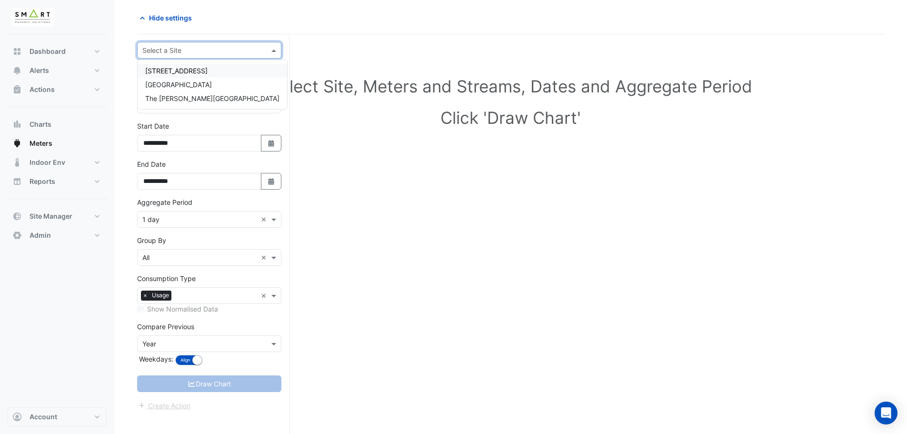
click at [364, 90] on h1 "Select Site, Meters and Streams, Dates and Aggregate Period" at bounding box center [510, 86] width 717 height 20
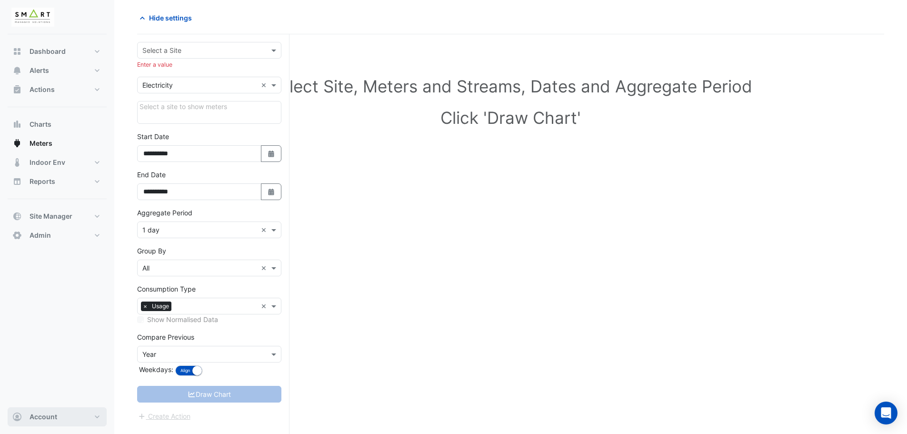
click at [73, 420] on button "Account" at bounding box center [57, 416] width 99 height 19
drag, startPoint x: 38, startPoint y: 402, endPoint x: 33, endPoint y: 402, distance: 5.3
click at [33, 402] on div "Account Settings Preferences Integrations Sign Out" at bounding box center [57, 359] width 99 height 93
click at [31, 389] on link "Sign Out" at bounding box center [57, 392] width 90 height 19
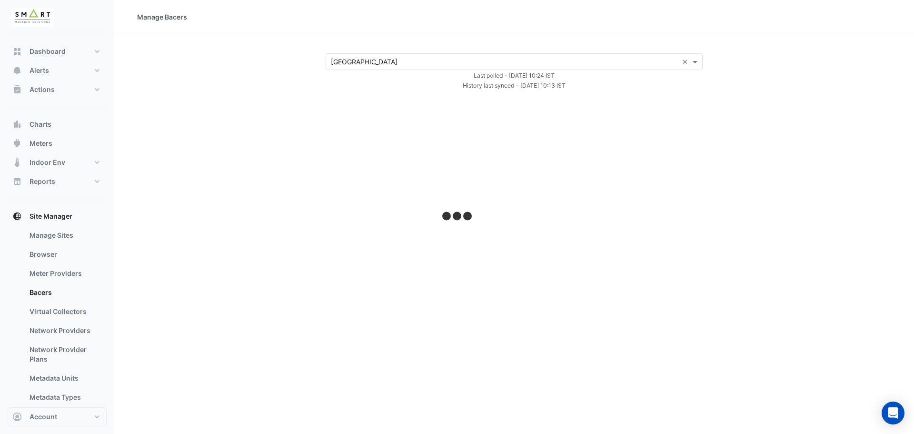
select select "***"
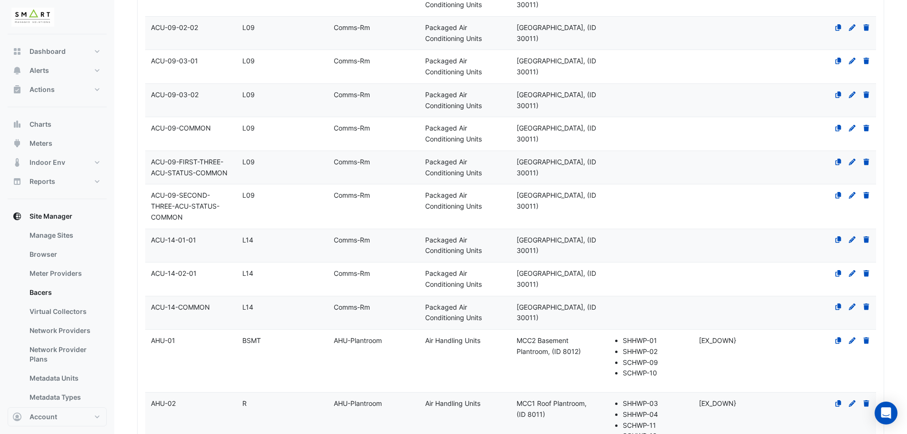
scroll to position [428, 0]
click at [50, 240] on link "Manage Sites" at bounding box center [64, 235] width 85 height 19
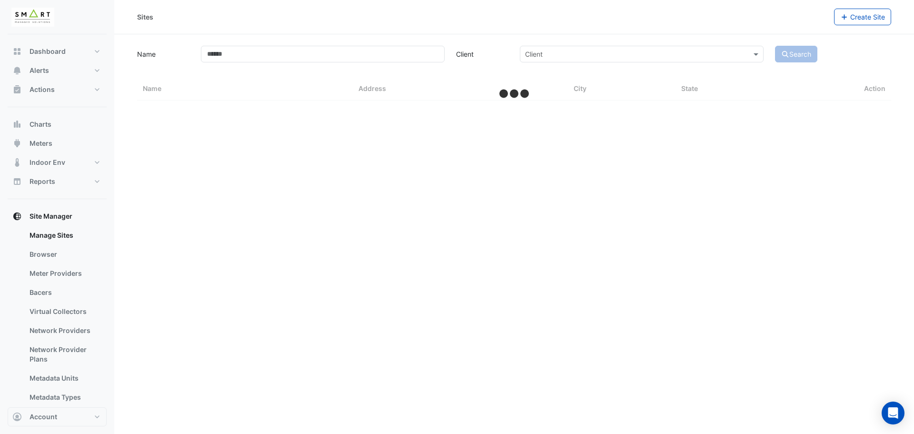
select select "***"
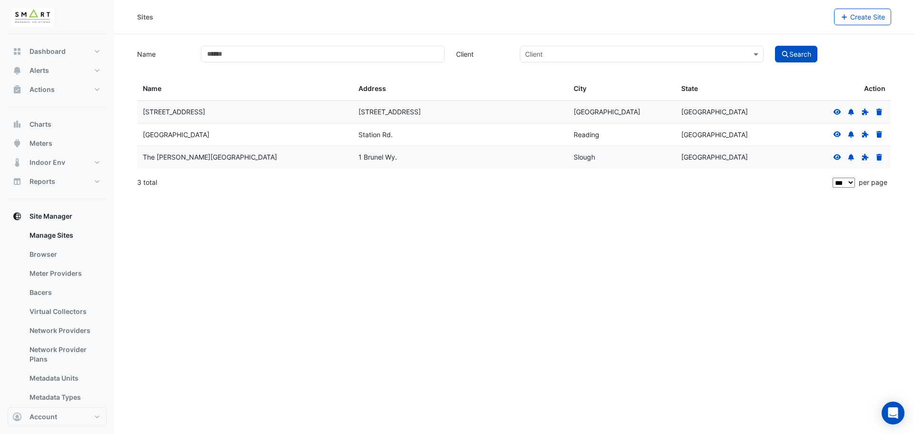
click at [837, 134] on icon at bounding box center [837, 134] width 9 height 7
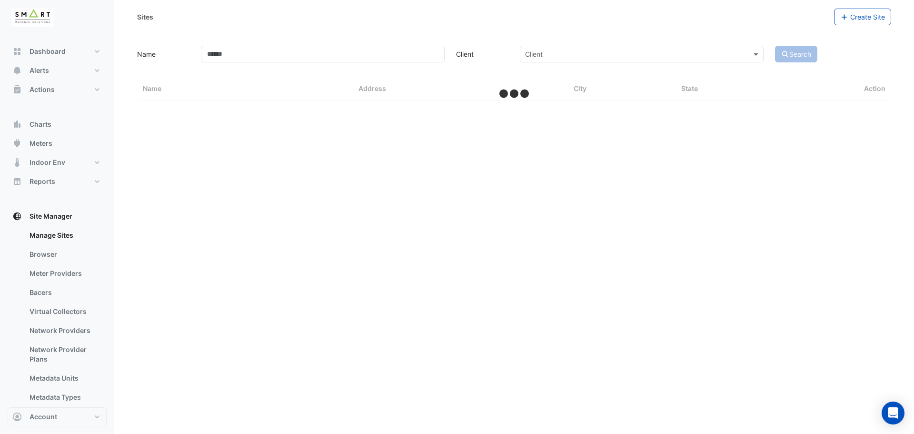
select select "***"
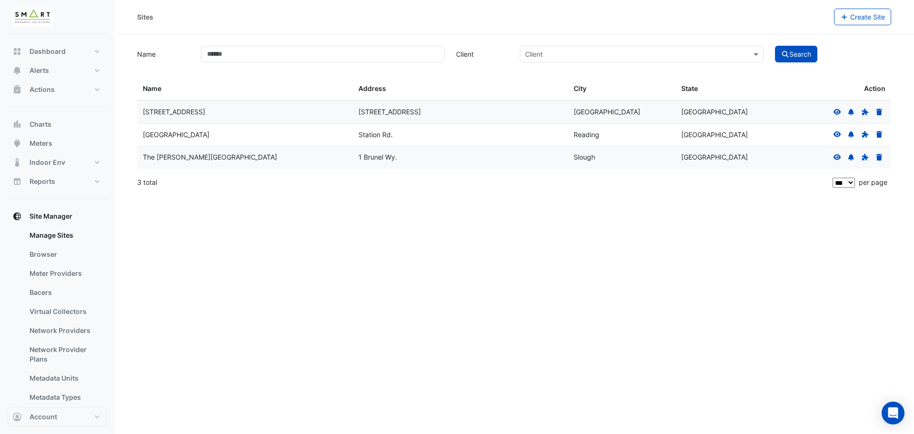
click at [831, 114] on div at bounding box center [858, 112] width 54 height 11
click at [836, 111] on icon at bounding box center [837, 112] width 9 height 7
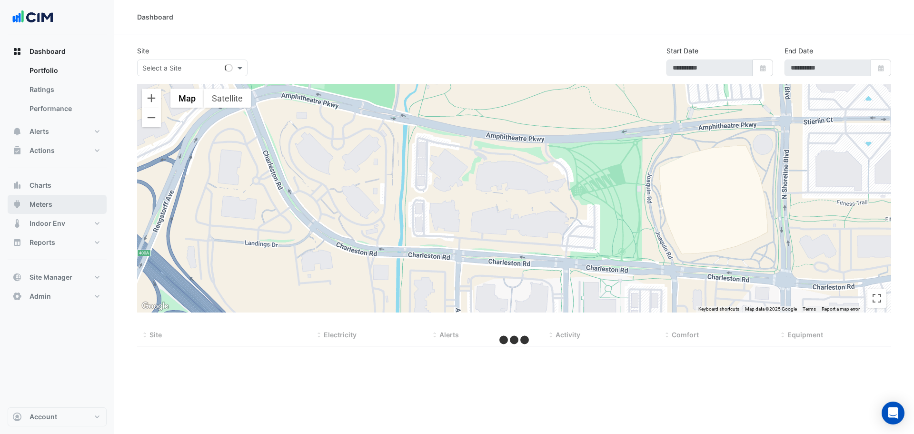
click at [71, 204] on button "Meters" at bounding box center [57, 204] width 99 height 19
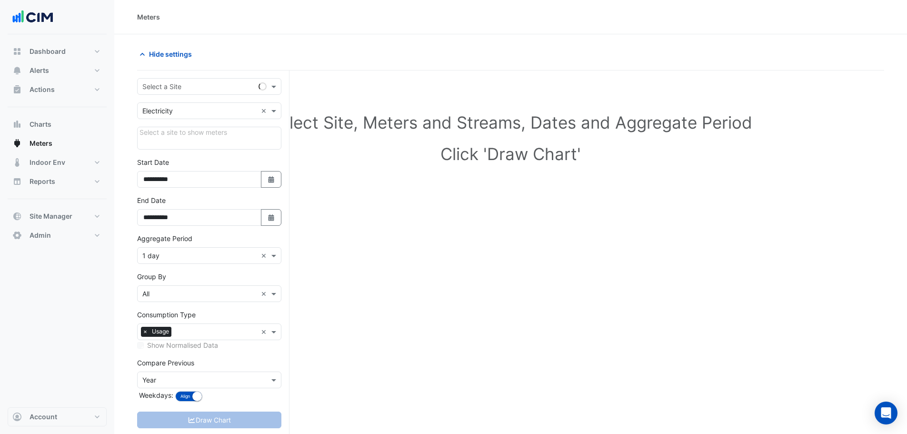
drag, startPoint x: 179, startPoint y: 77, endPoint x: 170, endPoint y: 85, distance: 12.1
click at [178, 81] on div "**********" at bounding box center [213, 269] width 152 height 399
click at [167, 86] on input "text" at bounding box center [199, 87] width 115 height 10
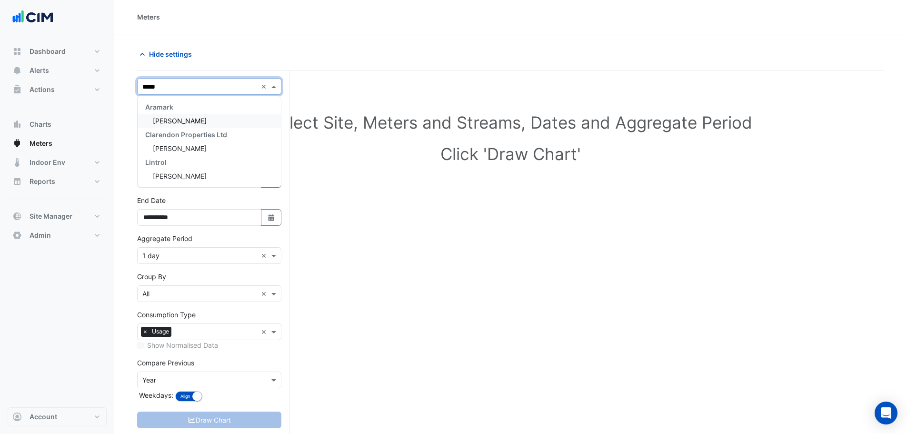
type input "******"
click at [188, 119] on span "Horgan's Quay" at bounding box center [180, 121] width 54 height 8
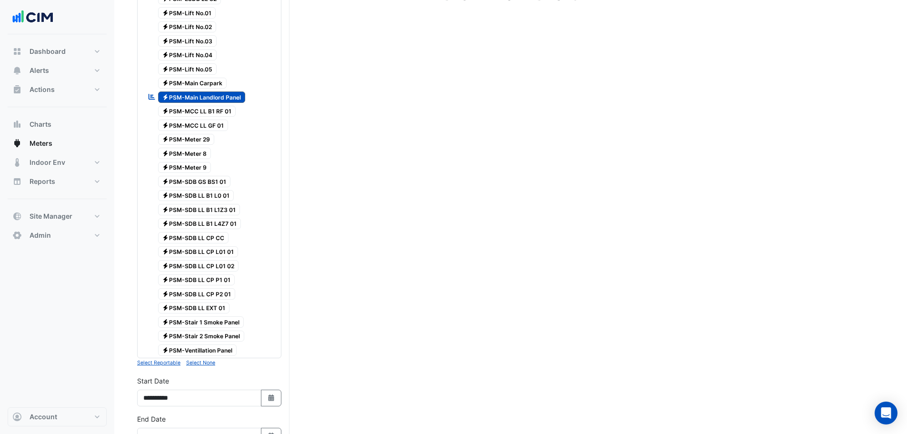
scroll to position [143, 0]
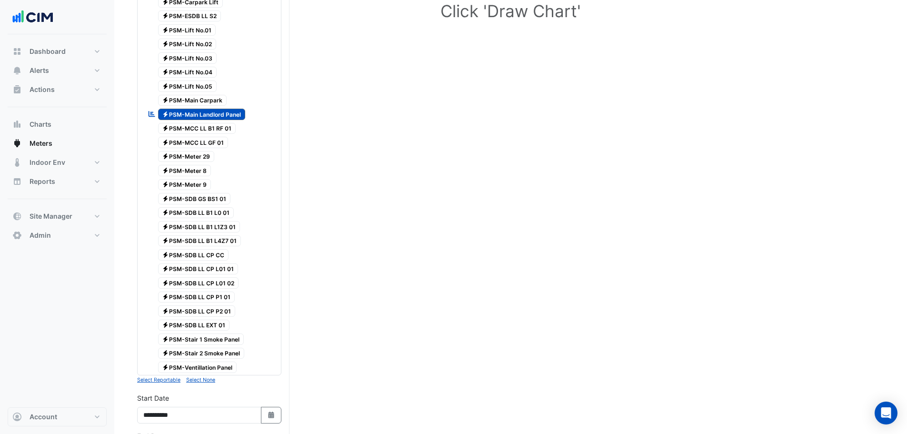
click at [172, 142] on span "Electricity PSM-MCC LL GF 01" at bounding box center [193, 142] width 70 height 11
click at [187, 180] on span "Electricity PSM-Meter 9" at bounding box center [184, 184] width 53 height 11
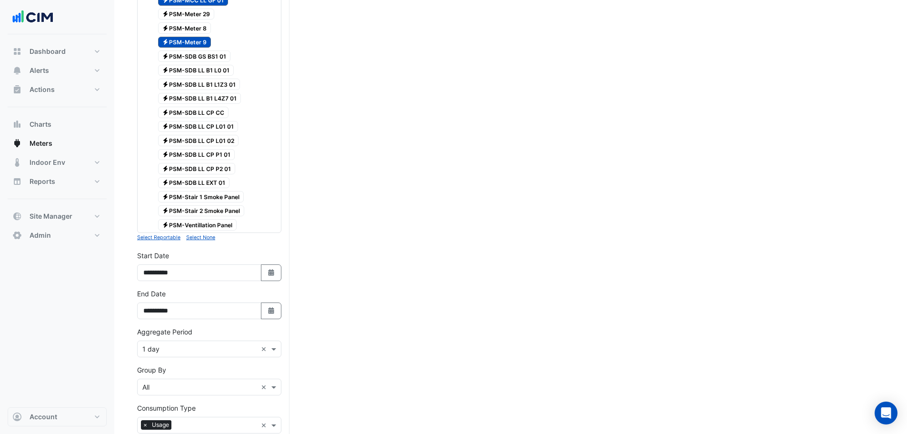
scroll to position [286, 0]
click at [207, 139] on span "Electricity PSM-SDB LL CP L01 02" at bounding box center [198, 139] width 81 height 11
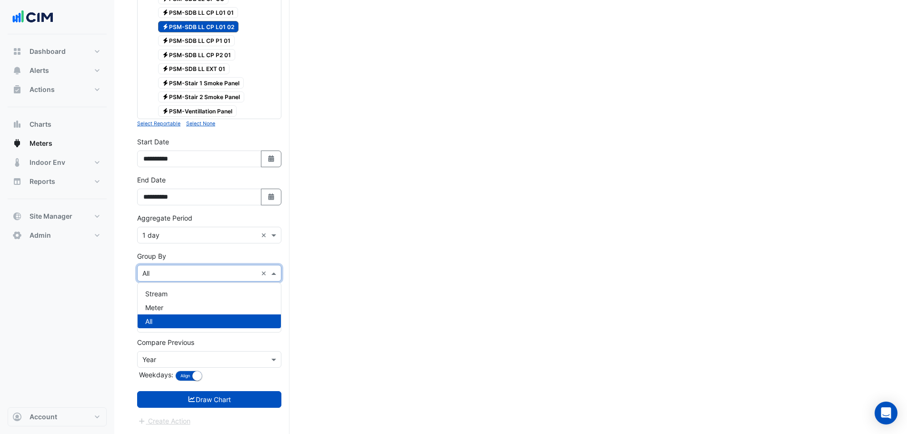
click at [180, 274] on input "text" at bounding box center [199, 274] width 115 height 10
click at [170, 307] on div "Meter" at bounding box center [209, 307] width 143 height 14
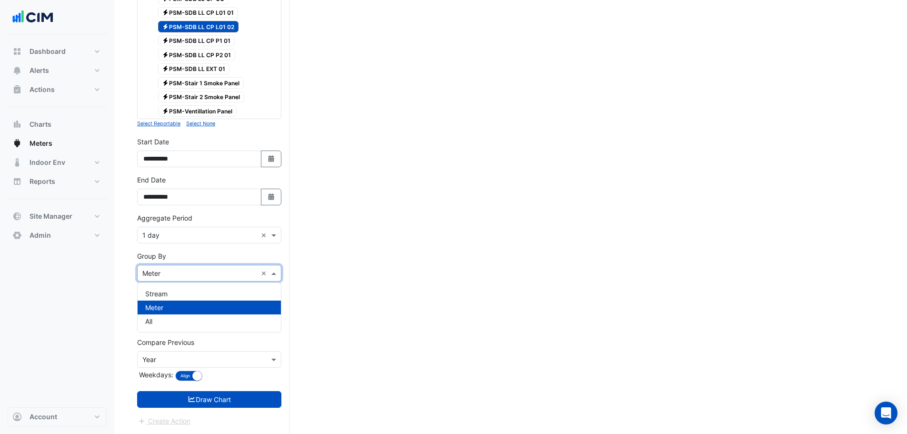
click at [175, 276] on input "text" at bounding box center [199, 274] width 115 height 10
click at [212, 216] on div "Aggregate Period Aggregate Period × 1 day ×" at bounding box center [209, 228] width 144 height 30
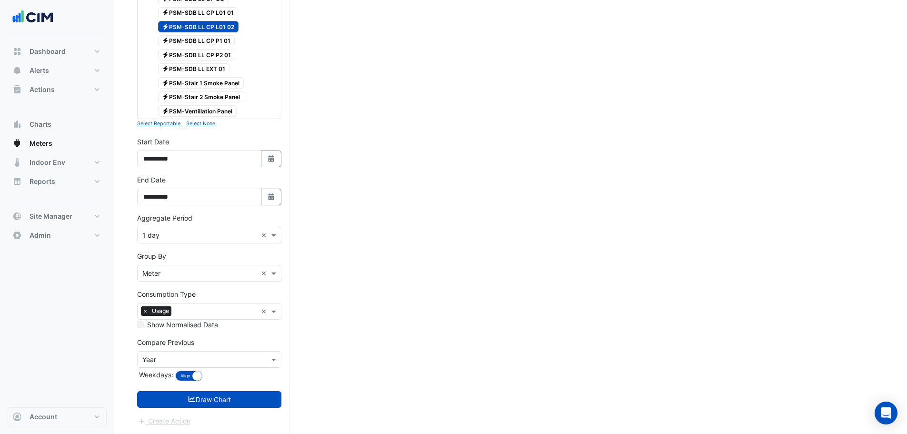
click at [227, 233] on input "text" at bounding box center [199, 235] width 115 height 10
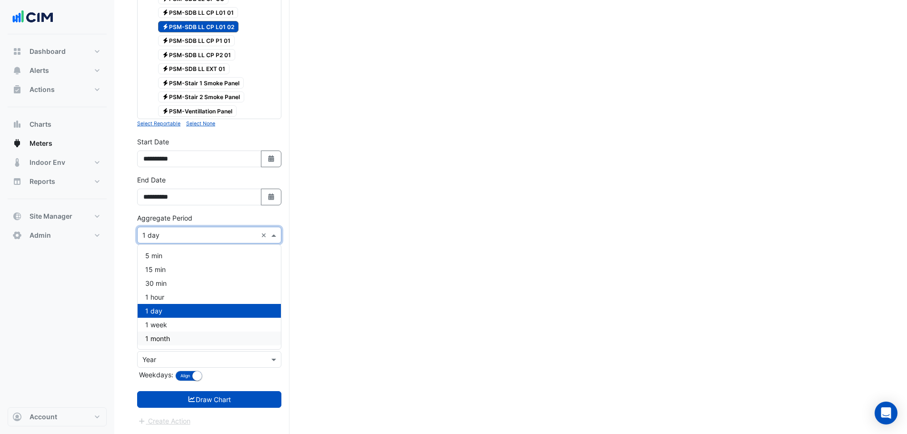
click at [171, 339] on div "1 month" at bounding box center [209, 338] width 143 height 14
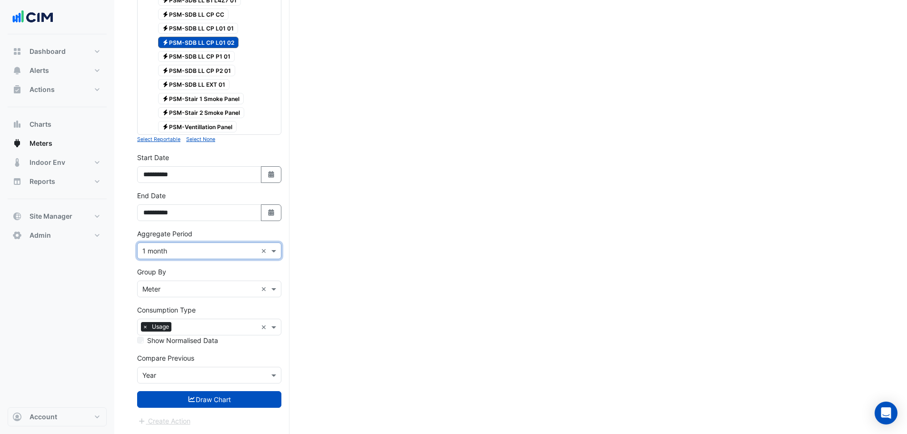
scroll to position [383, 0]
click at [278, 173] on button "Select Date" at bounding box center [271, 174] width 21 height 17
select select "*"
select select "****"
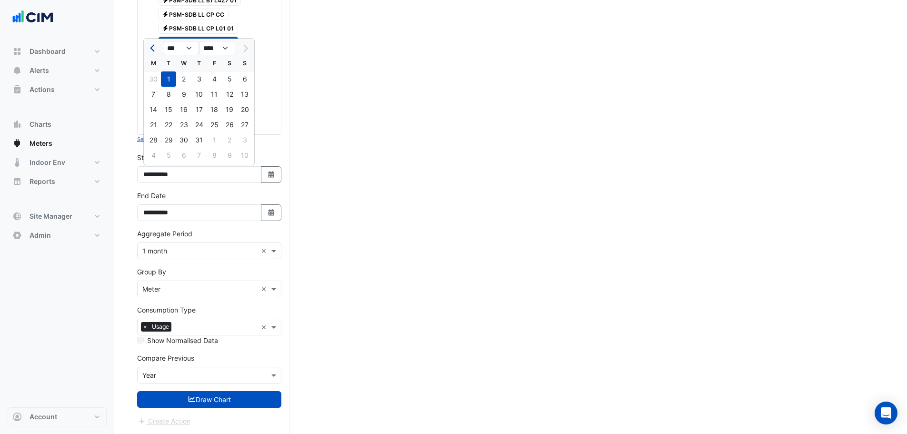
click at [154, 45] on span "Previous month" at bounding box center [153, 48] width 7 height 7
select select "*"
click at [166, 74] on div "1" at bounding box center [168, 78] width 15 height 15
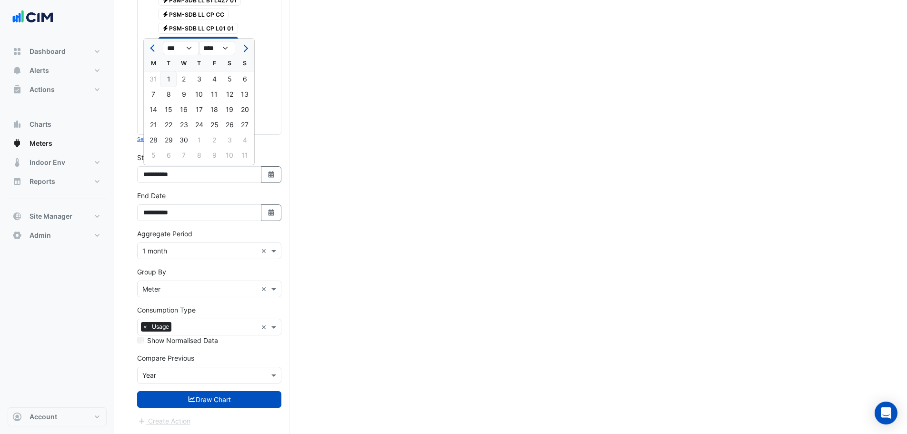
type input "**********"
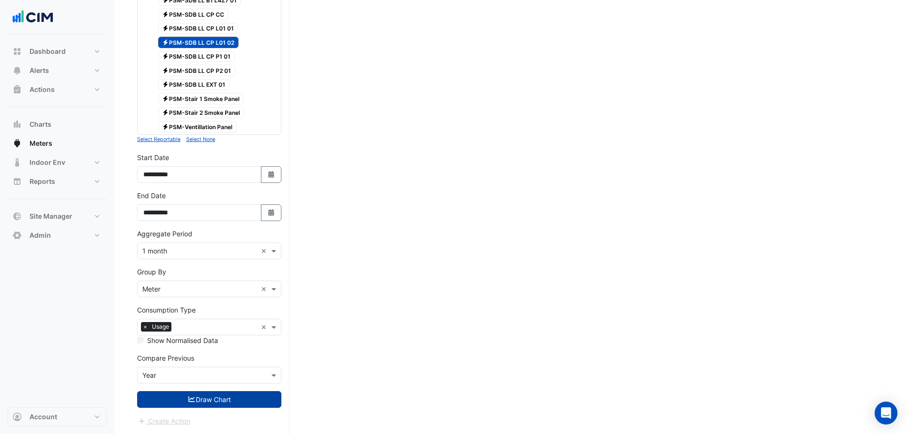
click at [213, 398] on button "Draw Chart" at bounding box center [209, 399] width 144 height 17
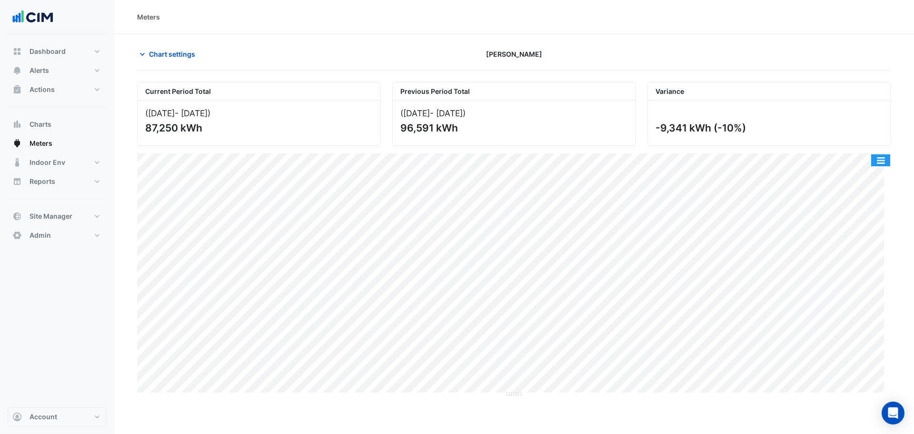
click at [875, 158] on button "button" at bounding box center [880, 160] width 19 height 12
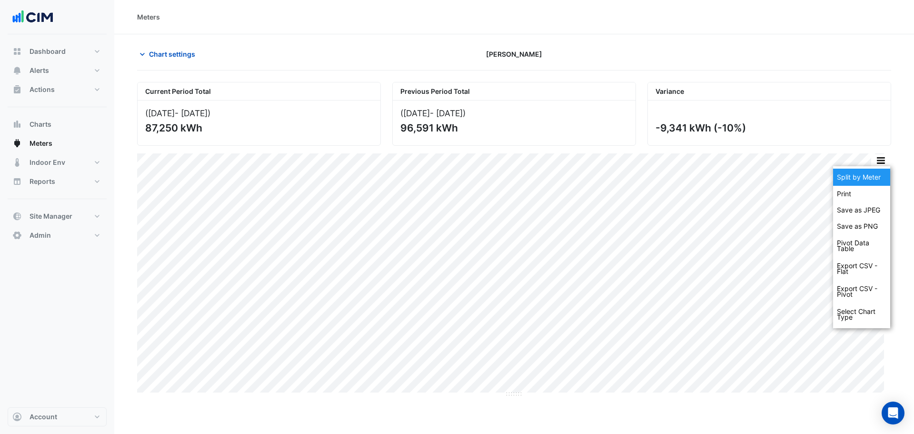
click at [869, 173] on div "Split by Meter" at bounding box center [861, 177] width 57 height 17
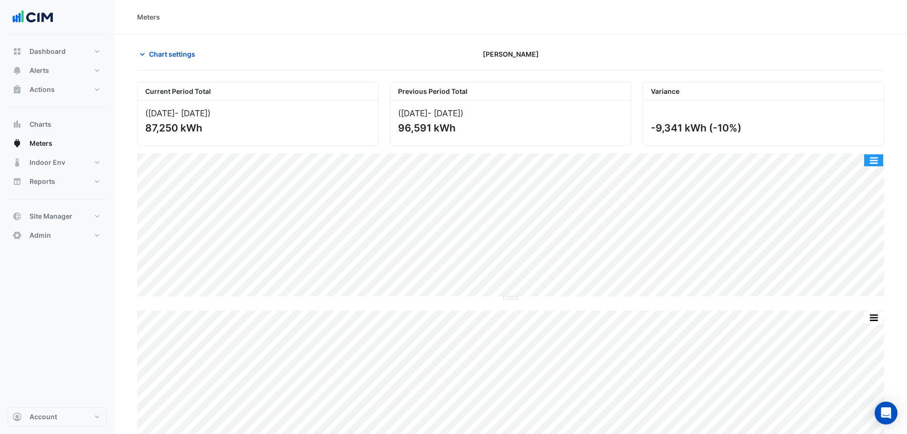
click at [871, 160] on button "button" at bounding box center [873, 160] width 19 height 12
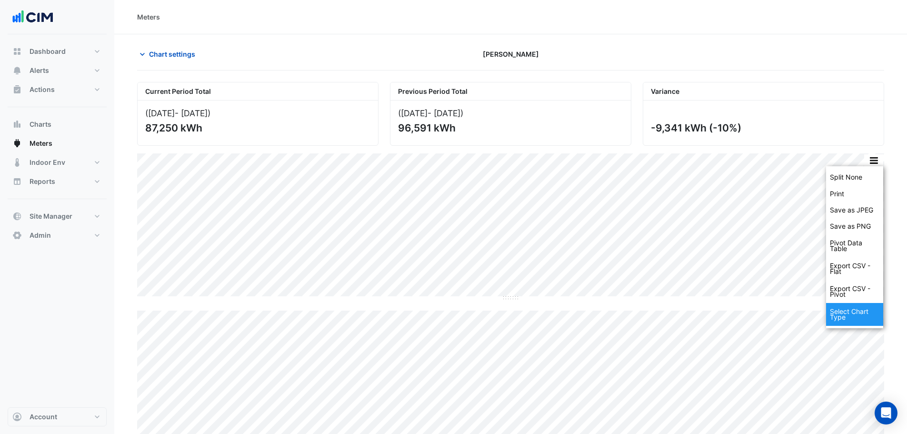
click at [837, 314] on div "Select Chart Type" at bounding box center [854, 314] width 57 height 23
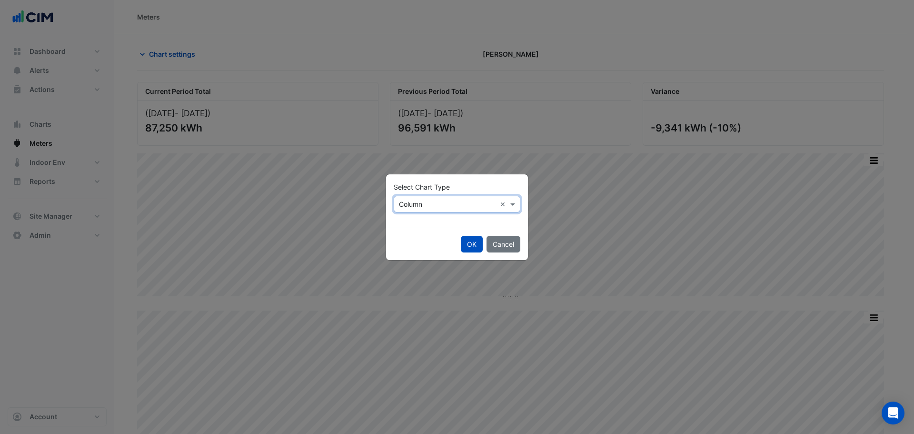
click at [478, 205] on input "text" at bounding box center [447, 204] width 97 height 10
click at [418, 225] on div "Line" at bounding box center [414, 225] width 41 height 14
click at [468, 247] on button "OK" at bounding box center [472, 244] width 22 height 17
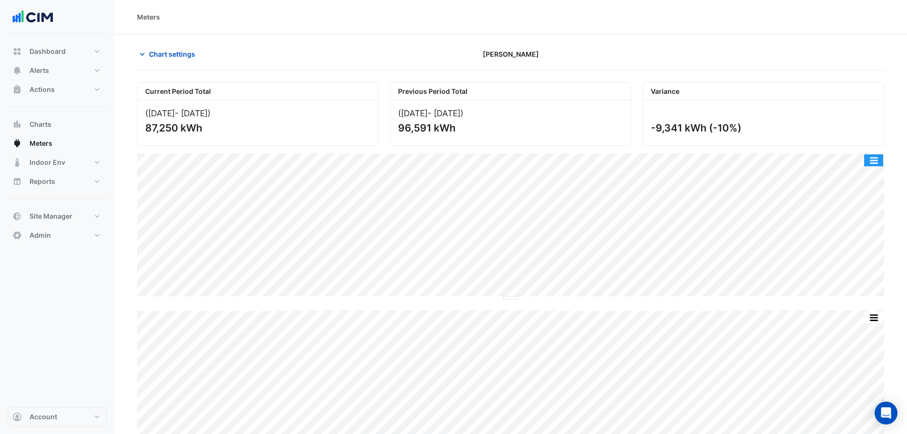
click at [873, 163] on button "button" at bounding box center [873, 160] width 19 height 12
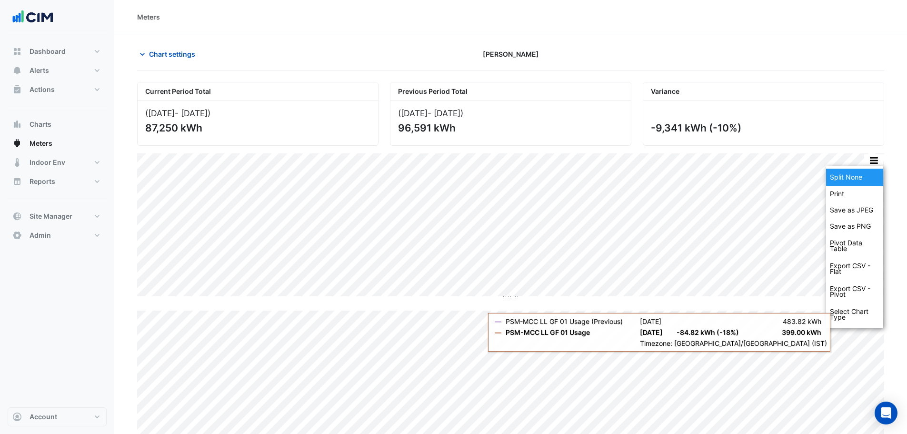
click at [862, 169] on div "Split None" at bounding box center [854, 177] width 57 height 17
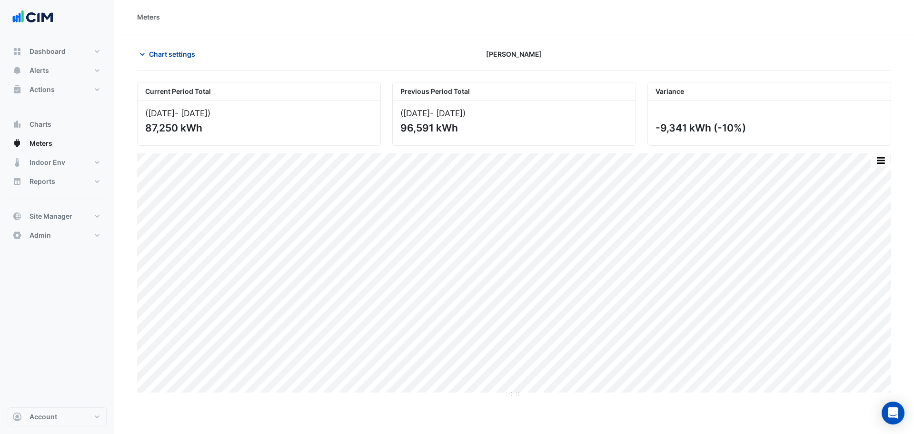
click at [172, 52] on span "Chart settings" at bounding box center [172, 54] width 46 height 10
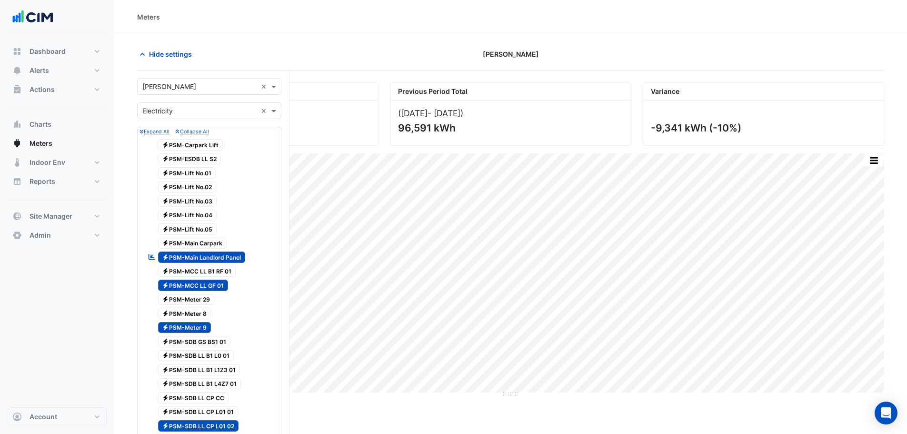
click at [203, 257] on span "Electricity PSM-Main Landlord Panel" at bounding box center [202, 256] width 88 height 11
click at [206, 283] on span "Electricity PSM-MCC LL GF 01" at bounding box center [193, 284] width 70 height 11
click at [178, 323] on span "Electricity PSM-Meter 9" at bounding box center [184, 327] width 53 height 11
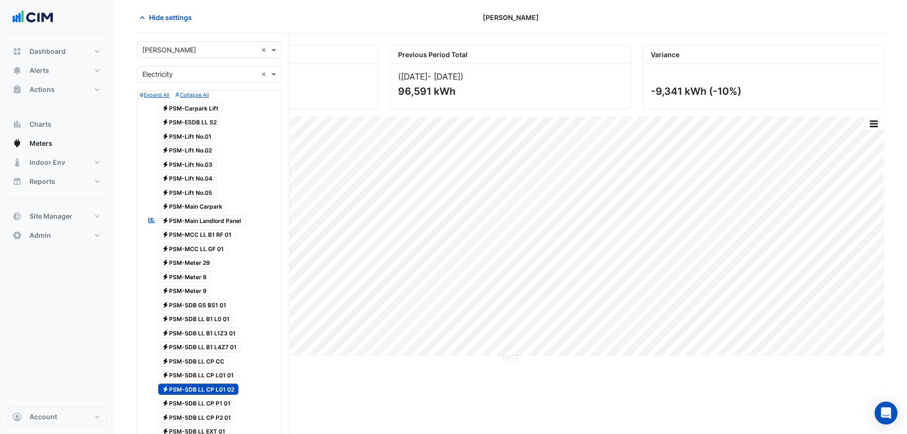
scroll to position [48, 0]
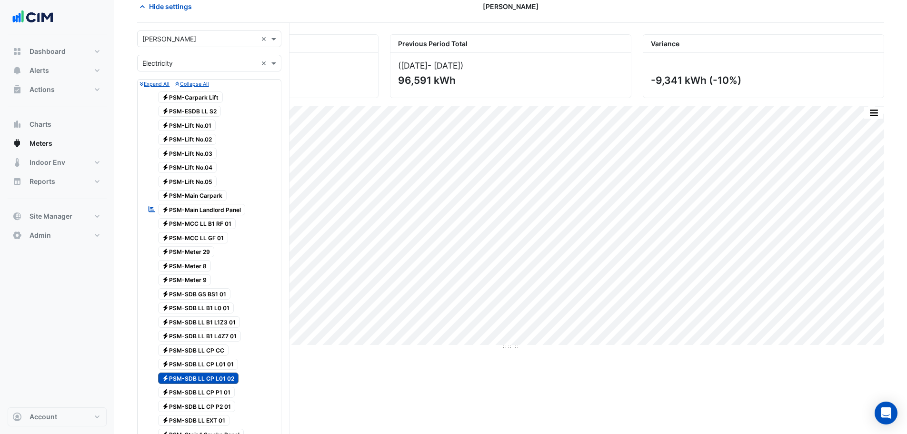
click at [188, 374] on span "Electricity PSM-SDB LL CP L01 02" at bounding box center [198, 377] width 81 height 11
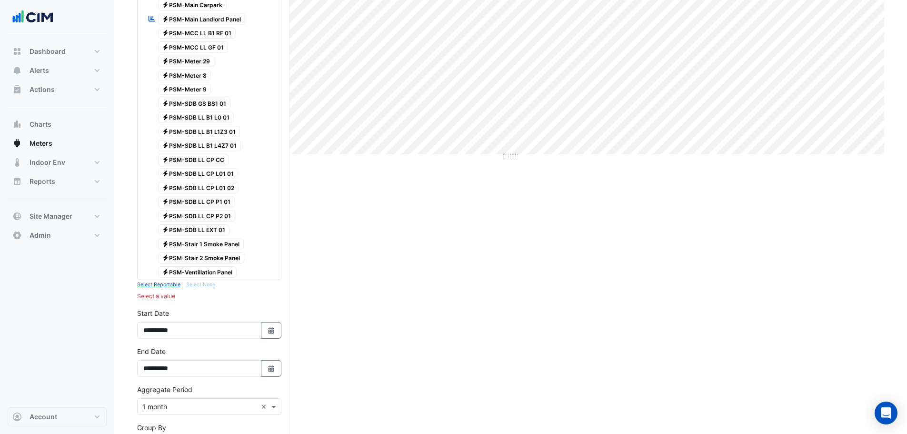
scroll to position [0, 0]
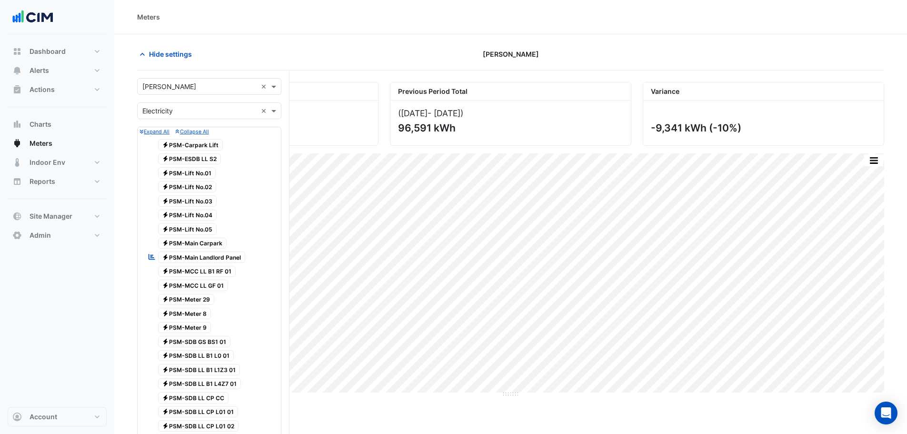
click at [198, 177] on span "Electricity PSM-Lift No.01" at bounding box center [187, 172] width 58 height 11
click at [199, 184] on span "Electricity PSM-Lift No.02" at bounding box center [187, 186] width 59 height 11
click at [201, 199] on span "Electricity PSM-Lift No.03" at bounding box center [187, 200] width 59 height 11
click at [207, 215] on span "Electricity PSM-Lift No.04" at bounding box center [187, 214] width 59 height 11
click at [202, 228] on span "Electricity PSM-Lift No.05" at bounding box center [187, 228] width 59 height 11
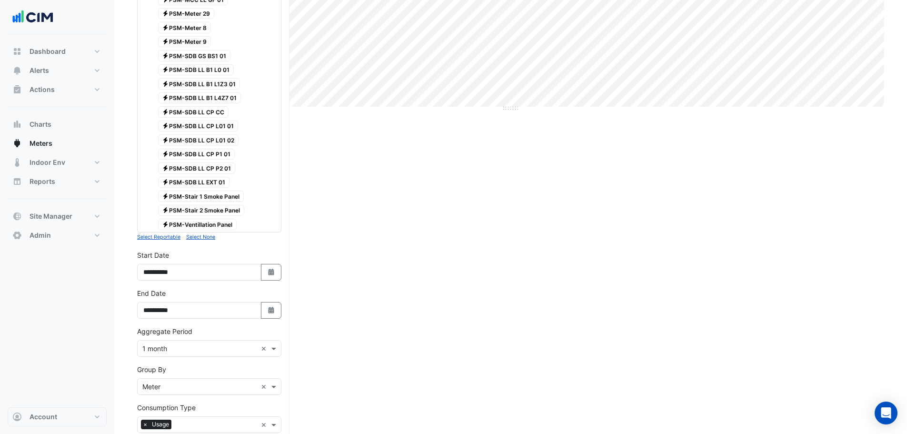
scroll to position [383, 0]
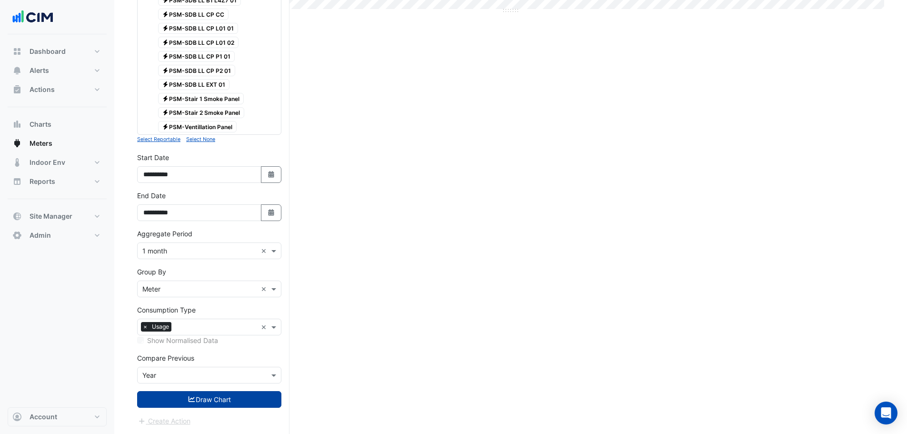
click at [249, 400] on button "Draw Chart" at bounding box center [209, 399] width 144 height 17
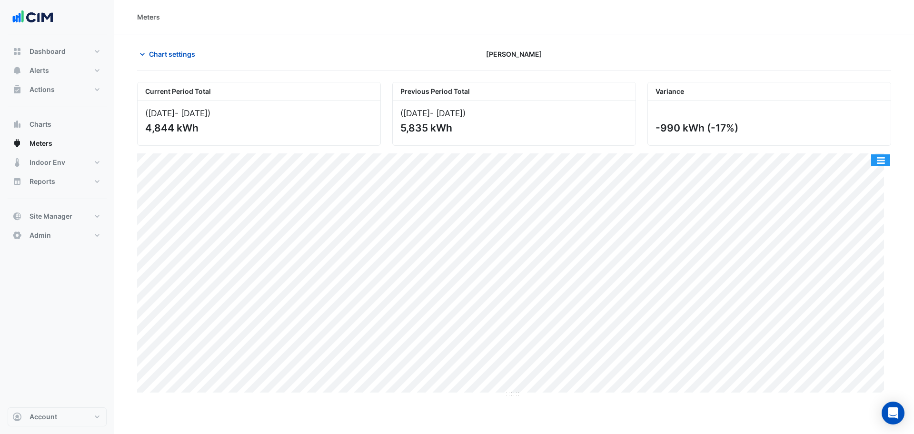
click at [872, 161] on button "button" at bounding box center [880, 160] width 19 height 12
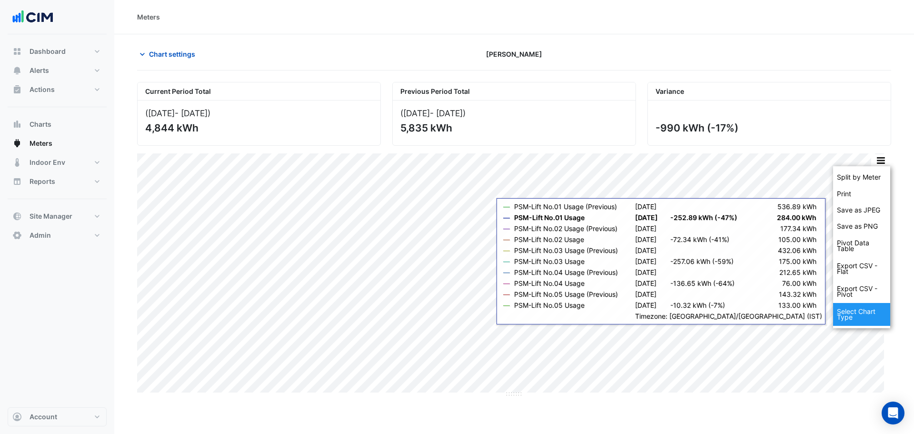
click at [854, 319] on div "Select Chart Type" at bounding box center [861, 314] width 57 height 23
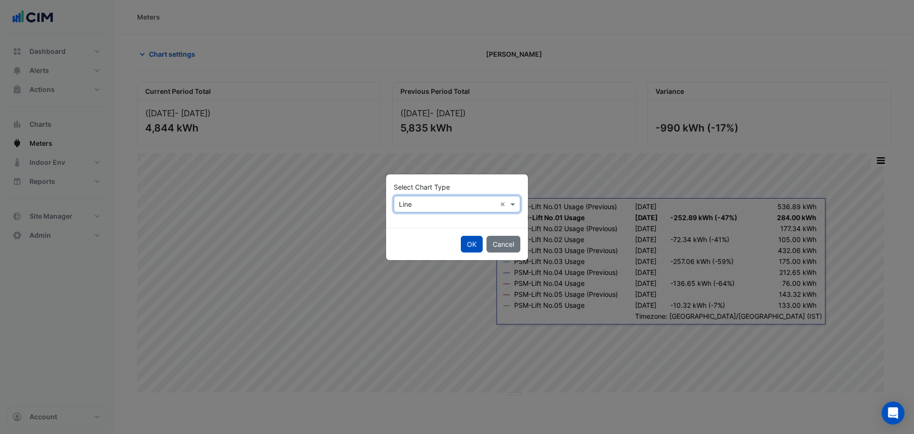
click at [416, 202] on input "text" at bounding box center [447, 204] width 97 height 10
click at [416, 253] on span "Stacked" at bounding box center [415, 252] width 26 height 8
click at [470, 250] on button "OK" at bounding box center [472, 244] width 22 height 17
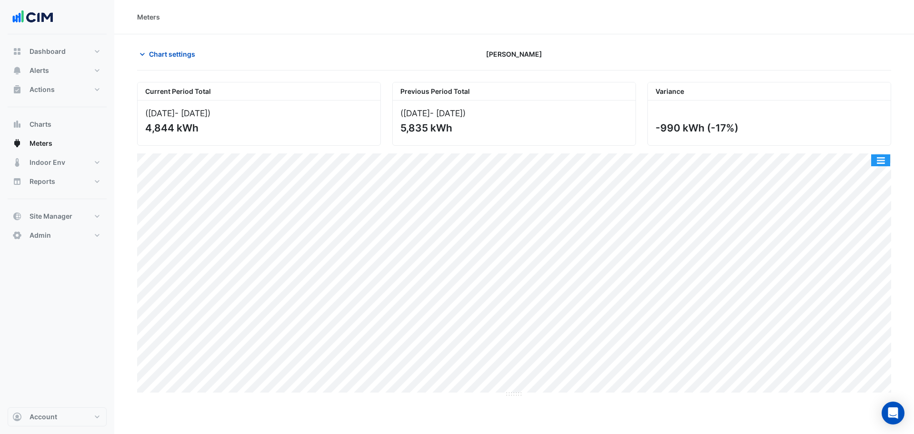
click at [879, 162] on button "button" at bounding box center [880, 160] width 19 height 12
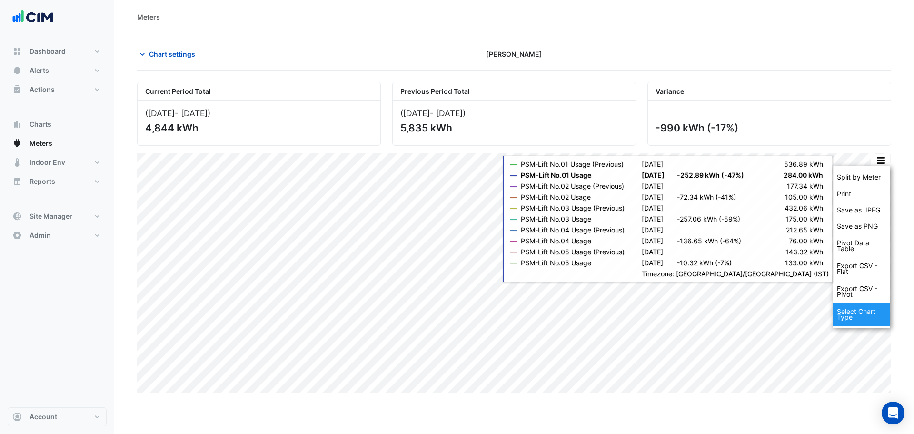
click at [850, 312] on div "Select Chart Type" at bounding box center [861, 314] width 57 height 23
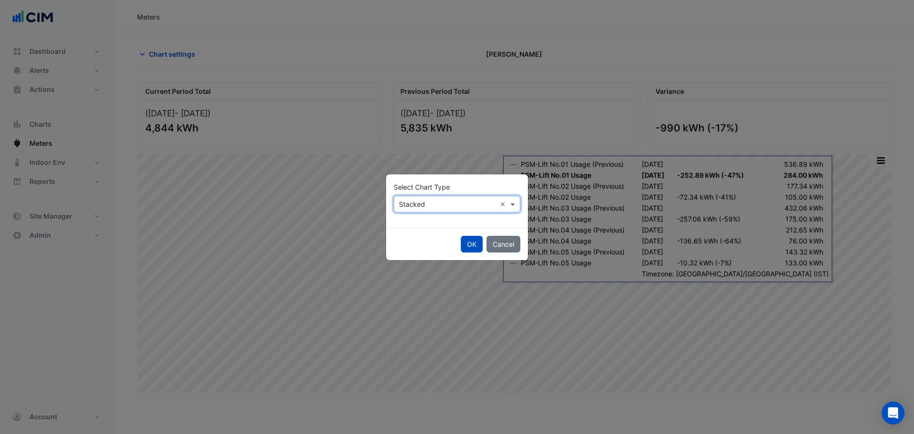
click at [457, 205] on input "text" at bounding box center [447, 204] width 97 height 10
click at [410, 223] on span "Line" at bounding box center [408, 224] width 13 height 8
click at [417, 205] on input "text" at bounding box center [447, 204] width 97 height 10
click at [422, 238] on span "Column" at bounding box center [413, 238] width 23 height 8
click at [468, 239] on button "OK" at bounding box center [472, 244] width 22 height 17
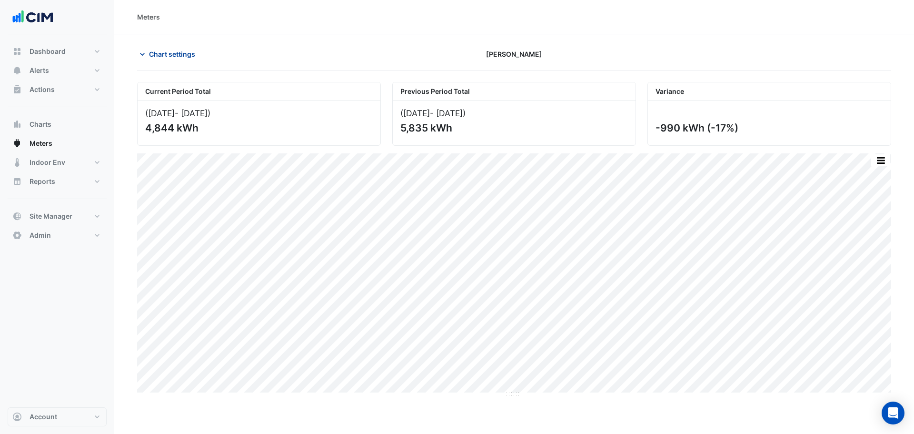
click at [171, 54] on span "Chart settings" at bounding box center [172, 54] width 46 height 10
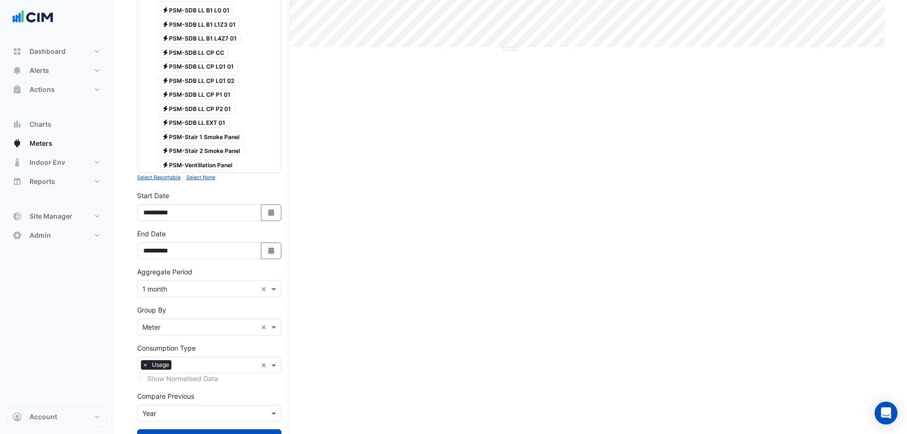
scroll to position [383, 0]
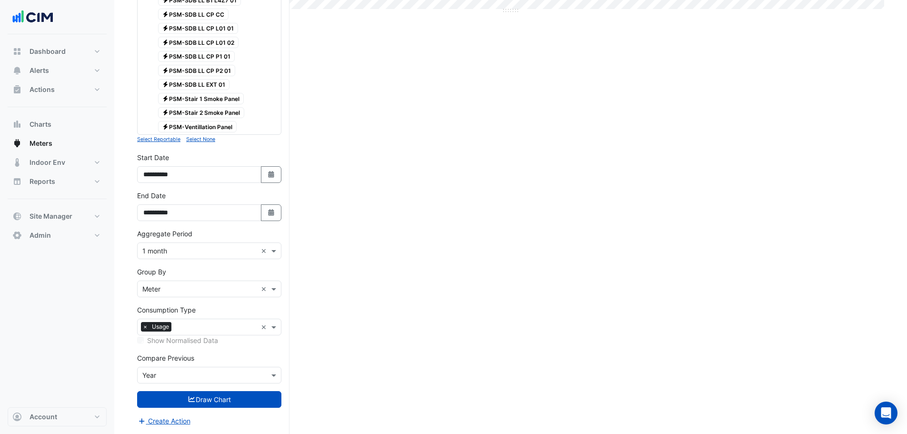
click at [179, 379] on input "text" at bounding box center [199, 375] width 115 height 10
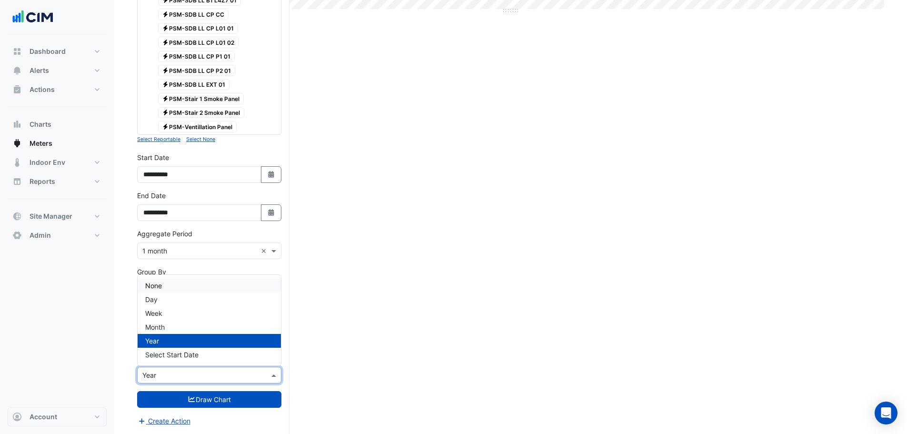
click at [169, 291] on div "None" at bounding box center [209, 286] width 143 height 14
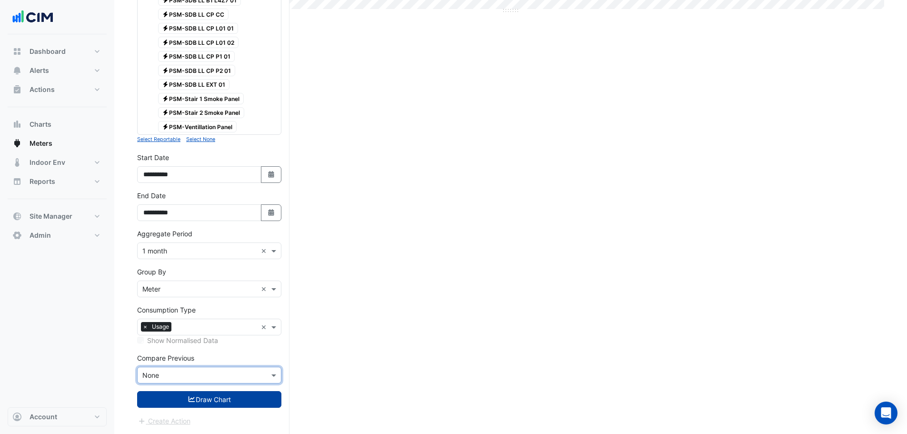
click at [210, 402] on button "Draw Chart" at bounding box center [209, 399] width 144 height 17
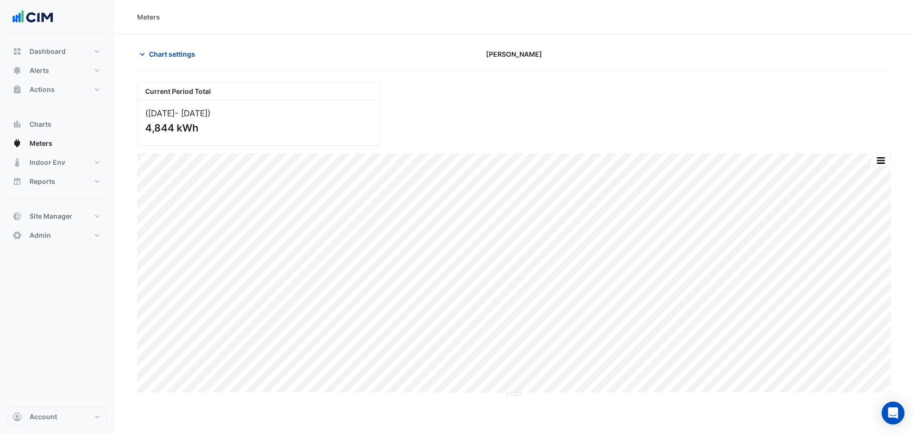
click at [166, 57] on span "Chart settings" at bounding box center [172, 54] width 46 height 10
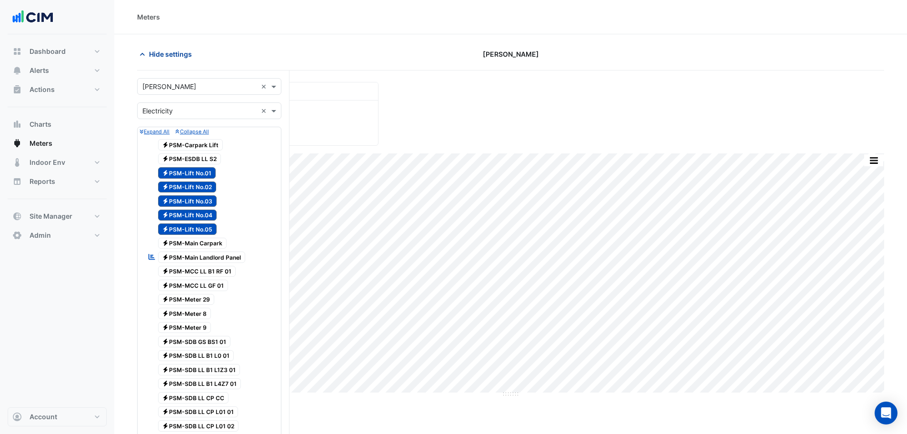
click at [172, 50] on span "Hide settings" at bounding box center [170, 54] width 43 height 10
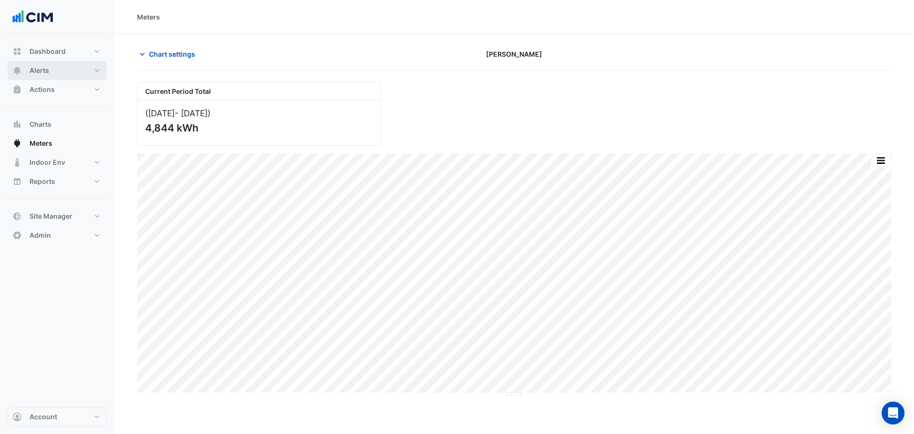
click at [46, 69] on span "Alerts" at bounding box center [40, 71] width 20 height 10
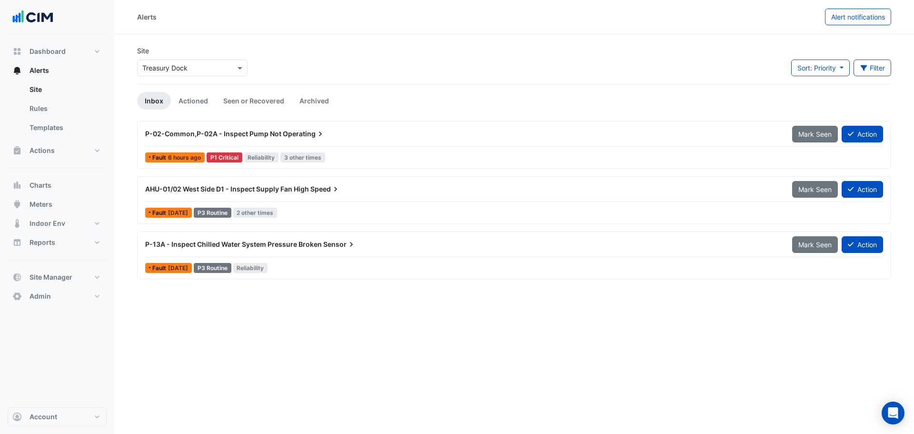
click at [349, 145] on div "P-02-Common,P-02A - Inspect Pump Not Operating Mark Seen Action" at bounding box center [514, 135] width 738 height 21
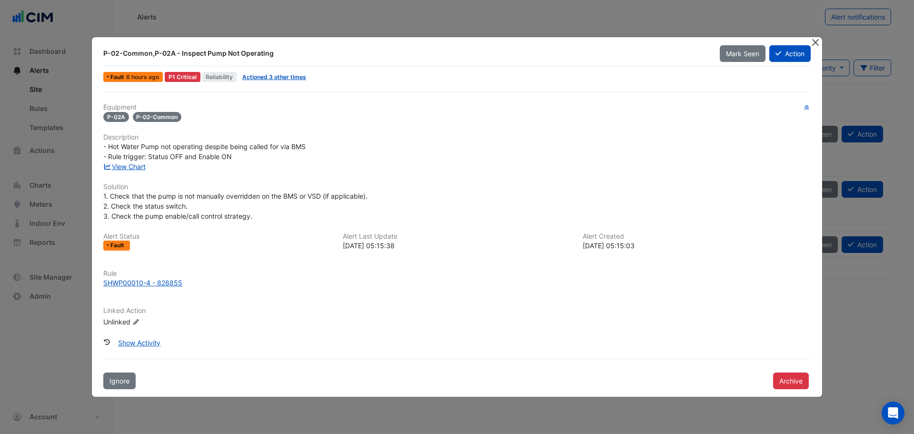
click at [817, 45] on button "Close" at bounding box center [815, 42] width 10 height 10
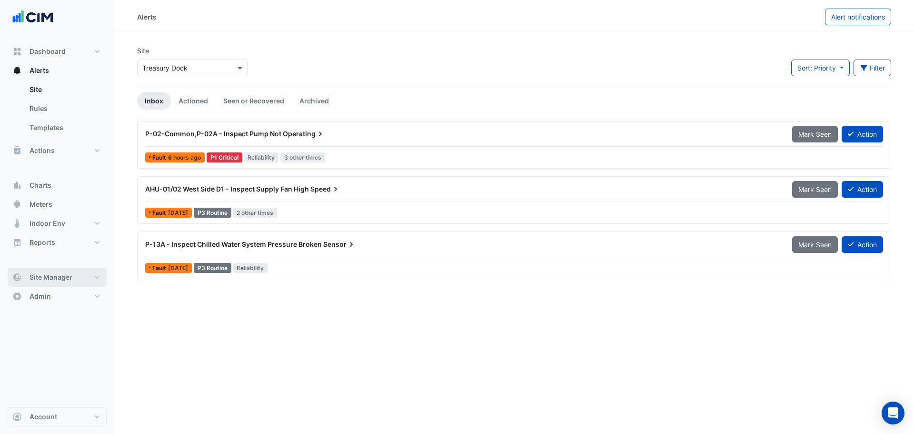
drag, startPoint x: 68, startPoint y: 277, endPoint x: 75, endPoint y: 267, distance: 12.3
click at [68, 277] on span "Site Manager" at bounding box center [51, 277] width 43 height 10
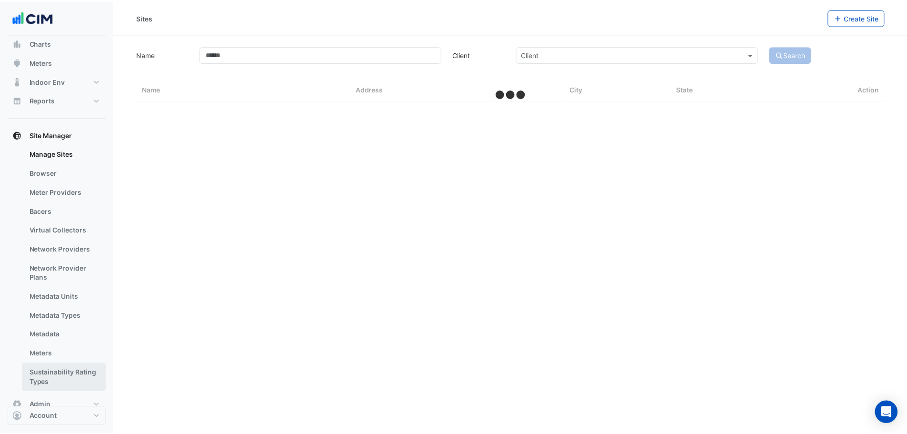
scroll to position [100, 0]
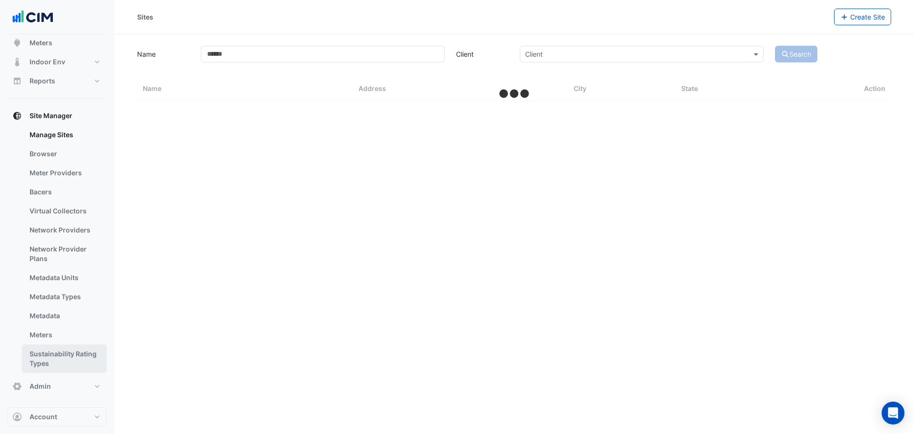
select select "**"
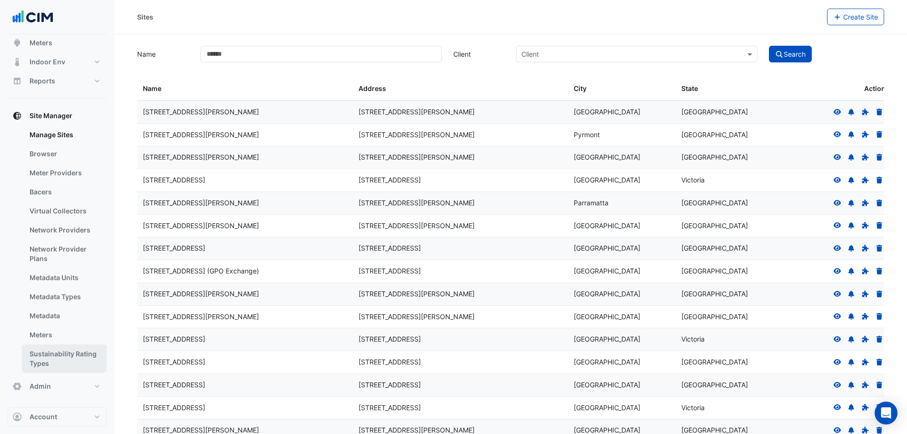
click at [88, 357] on link "Sustainability Rating Types" at bounding box center [64, 358] width 85 height 29
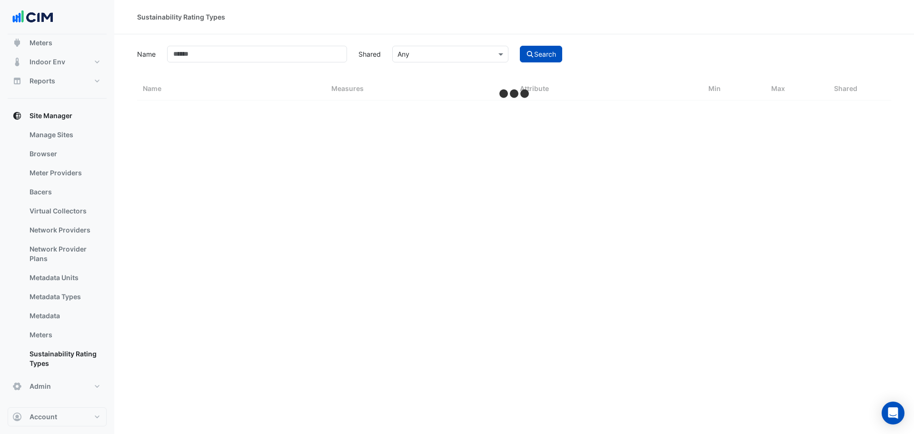
select select "**"
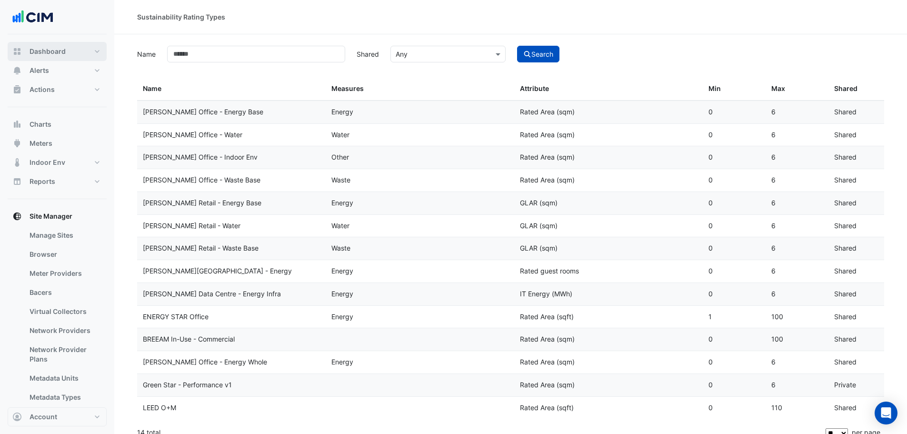
click at [88, 47] on button "Dashboard" at bounding box center [57, 51] width 99 height 19
select select "**"
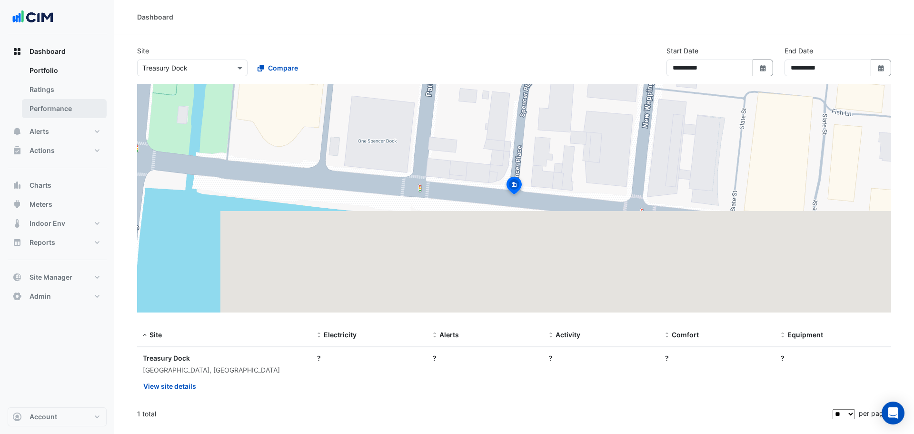
click at [67, 101] on link "Performance" at bounding box center [64, 108] width 85 height 19
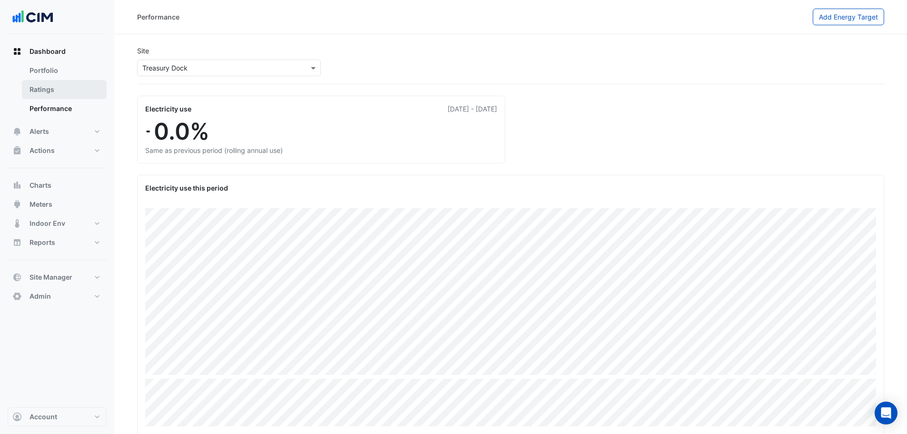
click at [42, 89] on link "Ratings" at bounding box center [64, 89] width 85 height 19
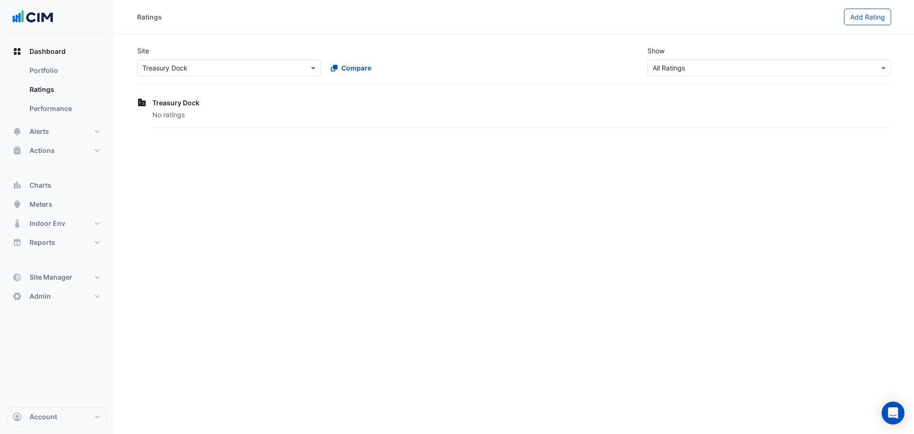
click at [820, 71] on input "text" at bounding box center [760, 68] width 214 height 10
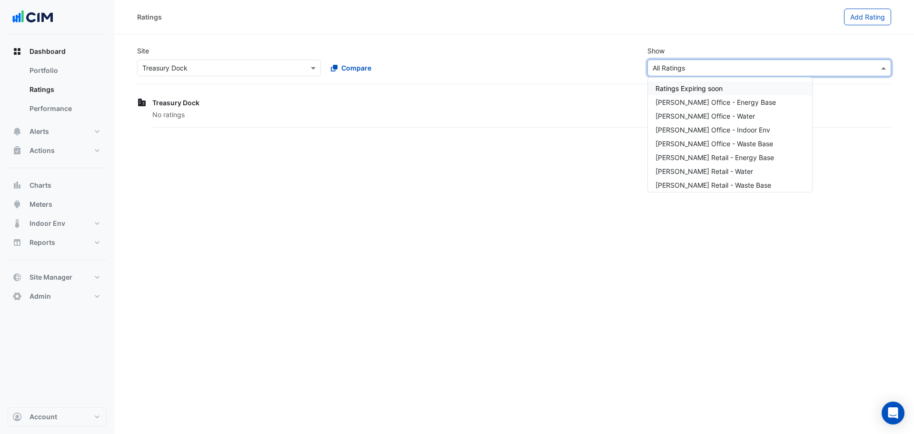
click at [525, 84] on div "Site Select a Site × Treasury Dock Compare Show Sustainability Rating Types × A…" at bounding box center [514, 61] width 754 height 46
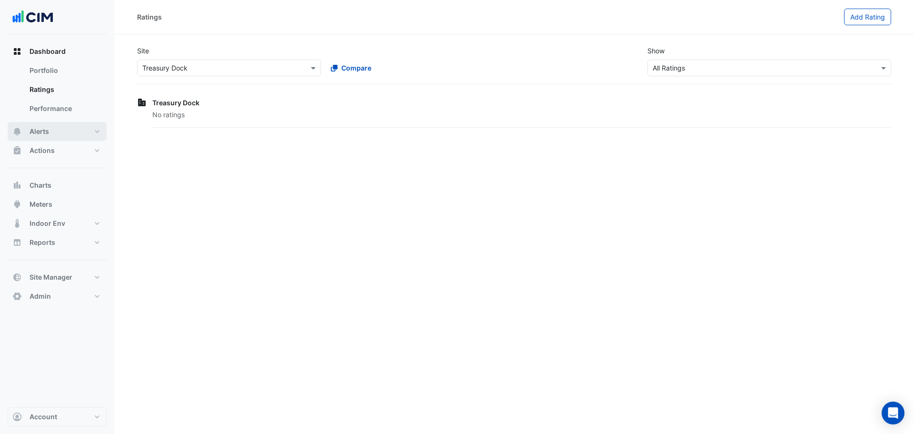
drag, startPoint x: 35, startPoint y: 134, endPoint x: 62, endPoint y: 174, distance: 48.1
click at [35, 134] on span "Alerts" at bounding box center [40, 132] width 20 height 10
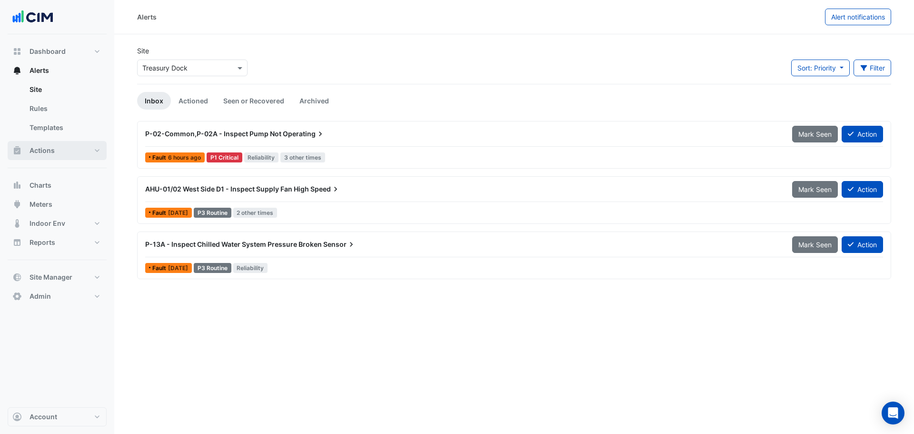
click at [52, 152] on span "Actions" at bounding box center [42, 151] width 25 height 10
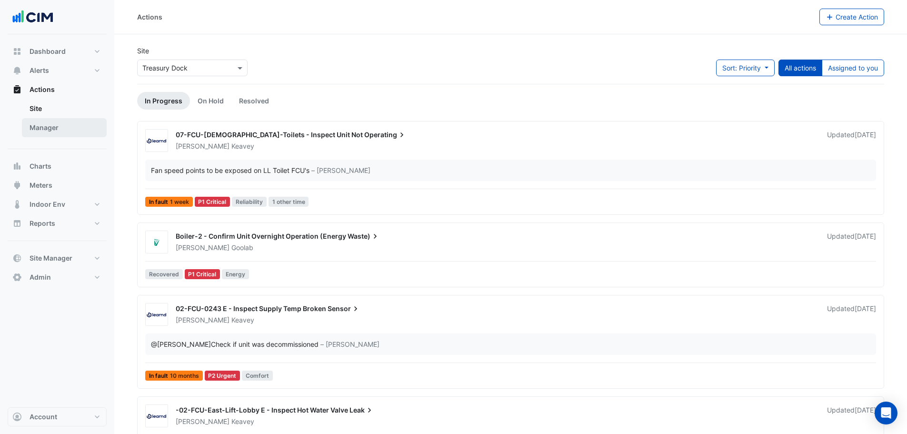
drag, startPoint x: 52, startPoint y: 128, endPoint x: 62, endPoint y: 135, distance: 13.0
click at [52, 128] on link "Manager" at bounding box center [64, 127] width 85 height 19
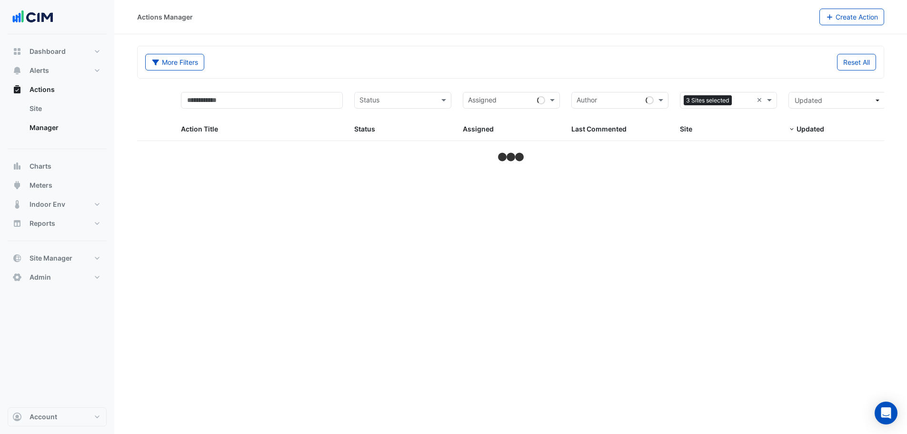
select select "**"
